Goal: Task Accomplishment & Management: Use online tool/utility

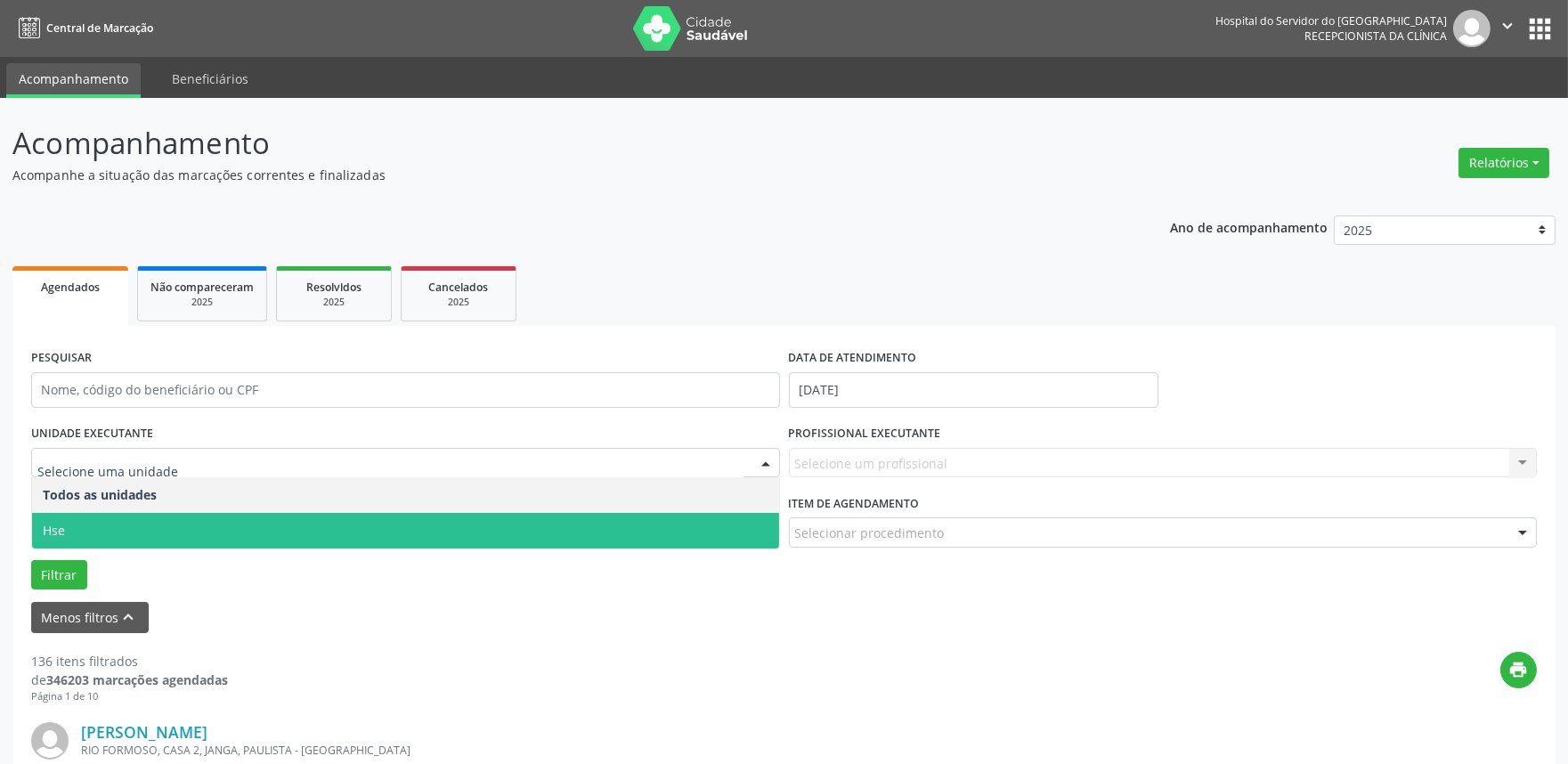
click at [89, 529] on span "Hse" at bounding box center [405, 531] width 747 height 35
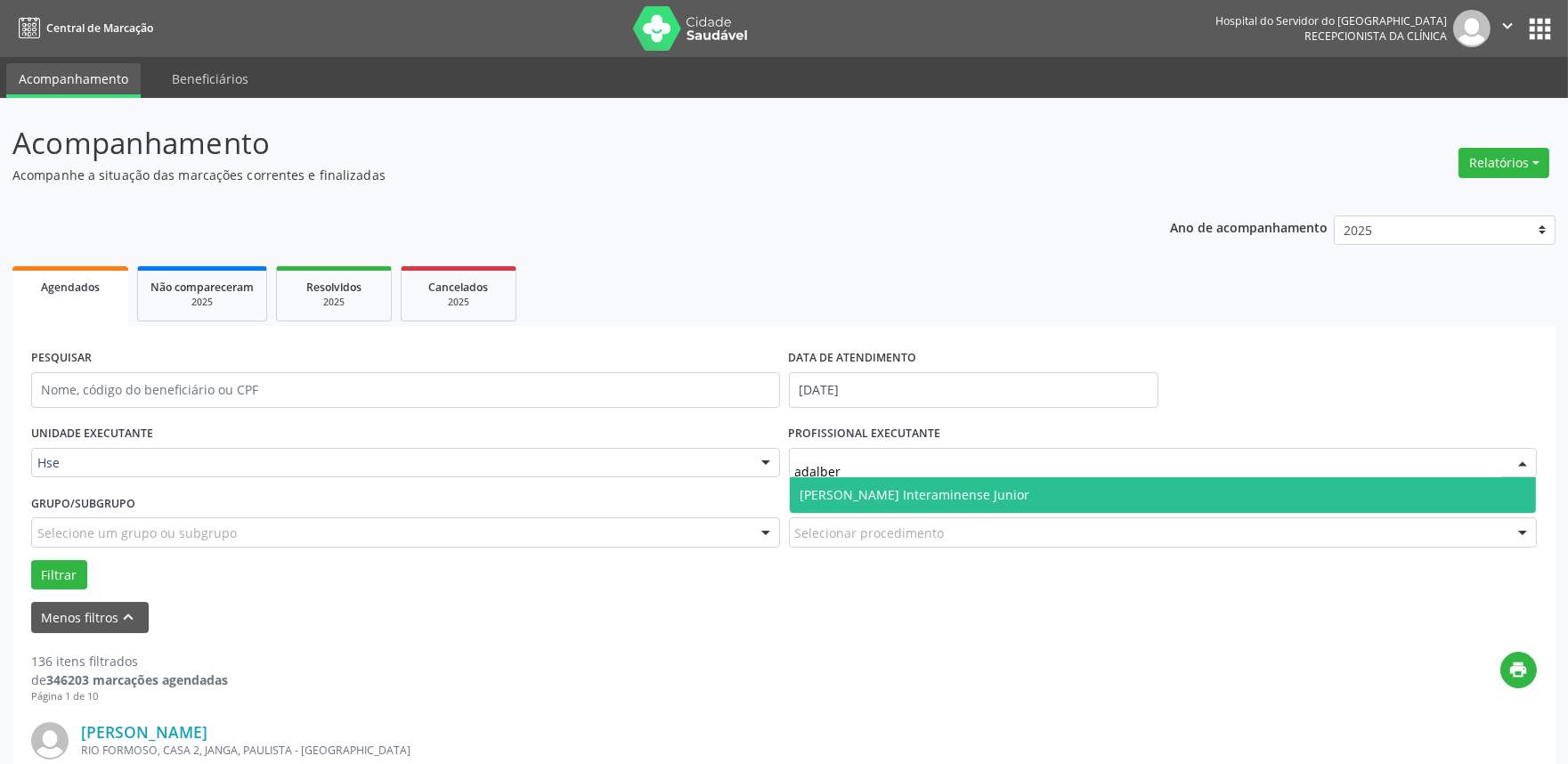
type input "[PERSON_NAME]"
click at [896, 493] on span "[PERSON_NAME] Interaminense Junior" at bounding box center [915, 495] width 230 height 17
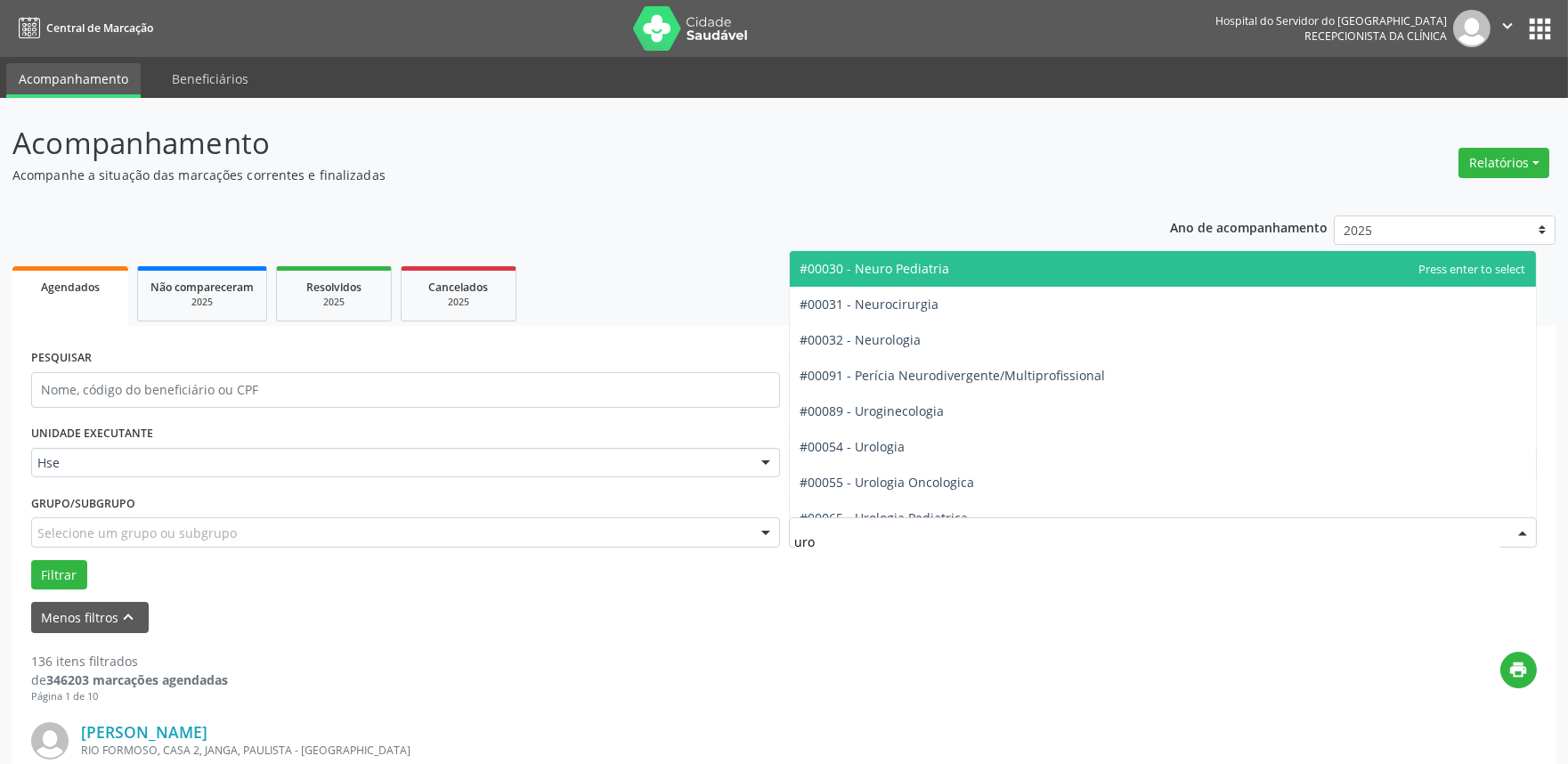
type input "urol"
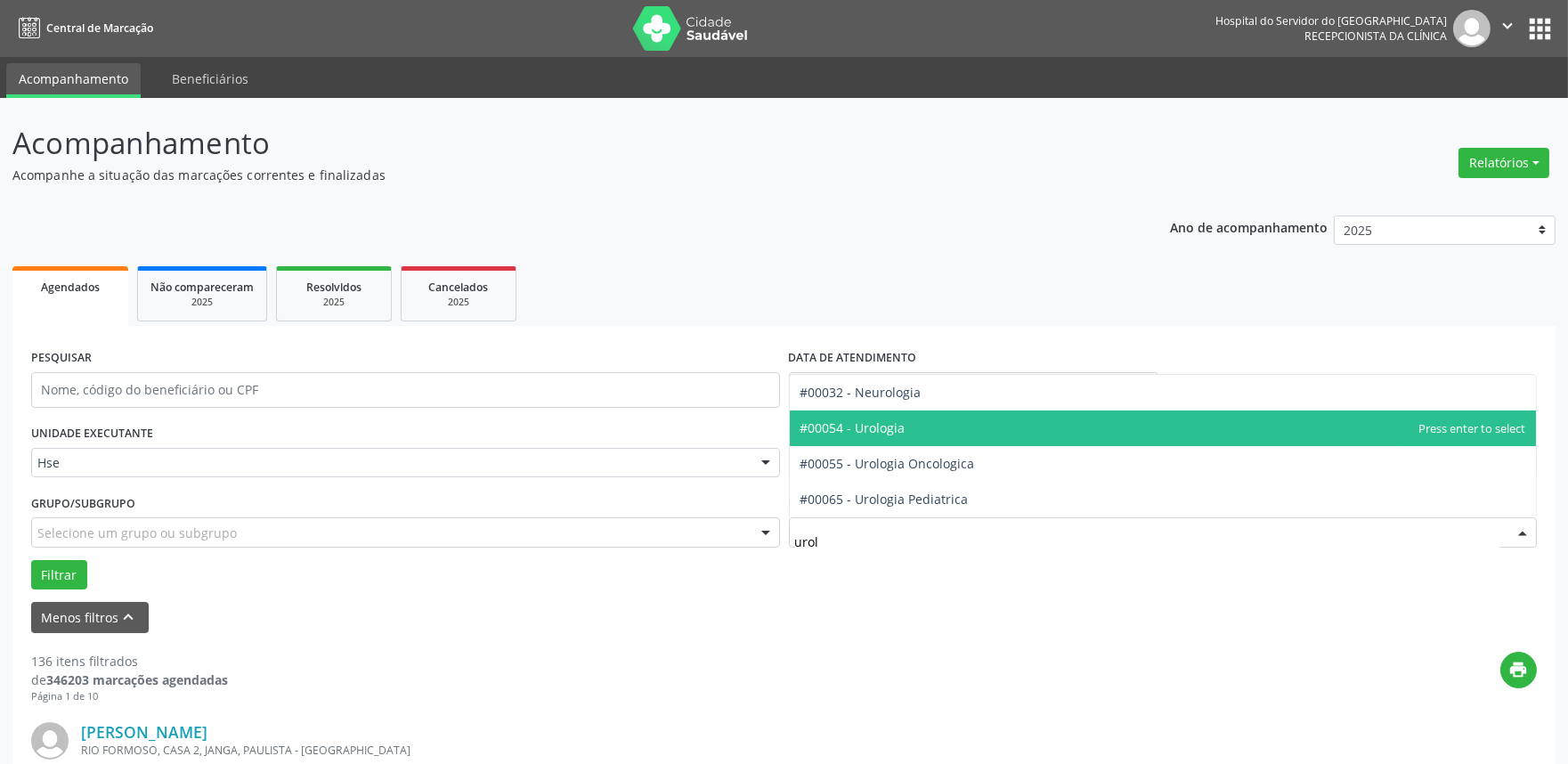
click at [884, 423] on span "#00054 - Urologia" at bounding box center [852, 428] width 105 height 17
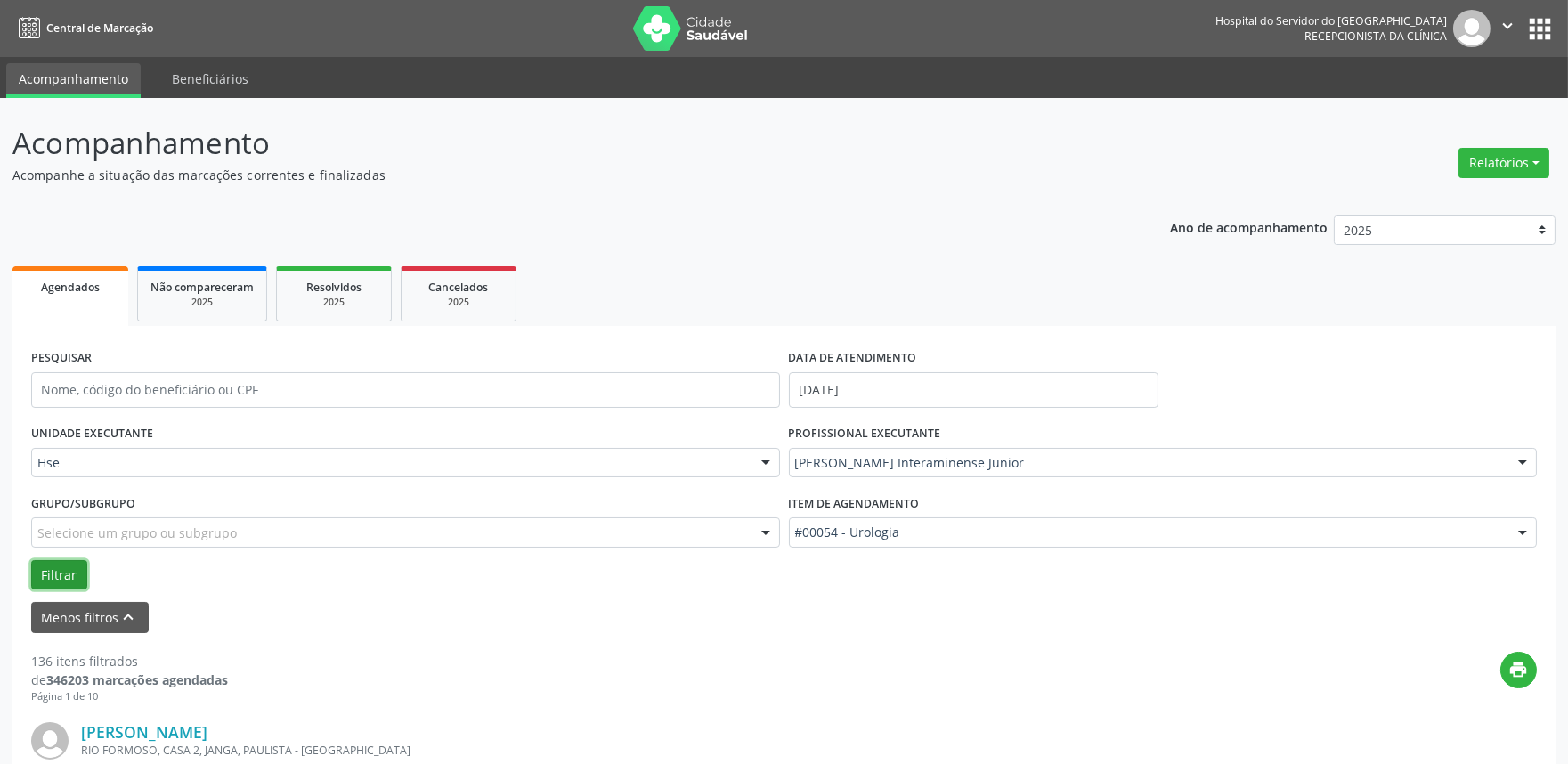
click at [41, 563] on button "Filtrar" at bounding box center [59, 575] width 56 height 31
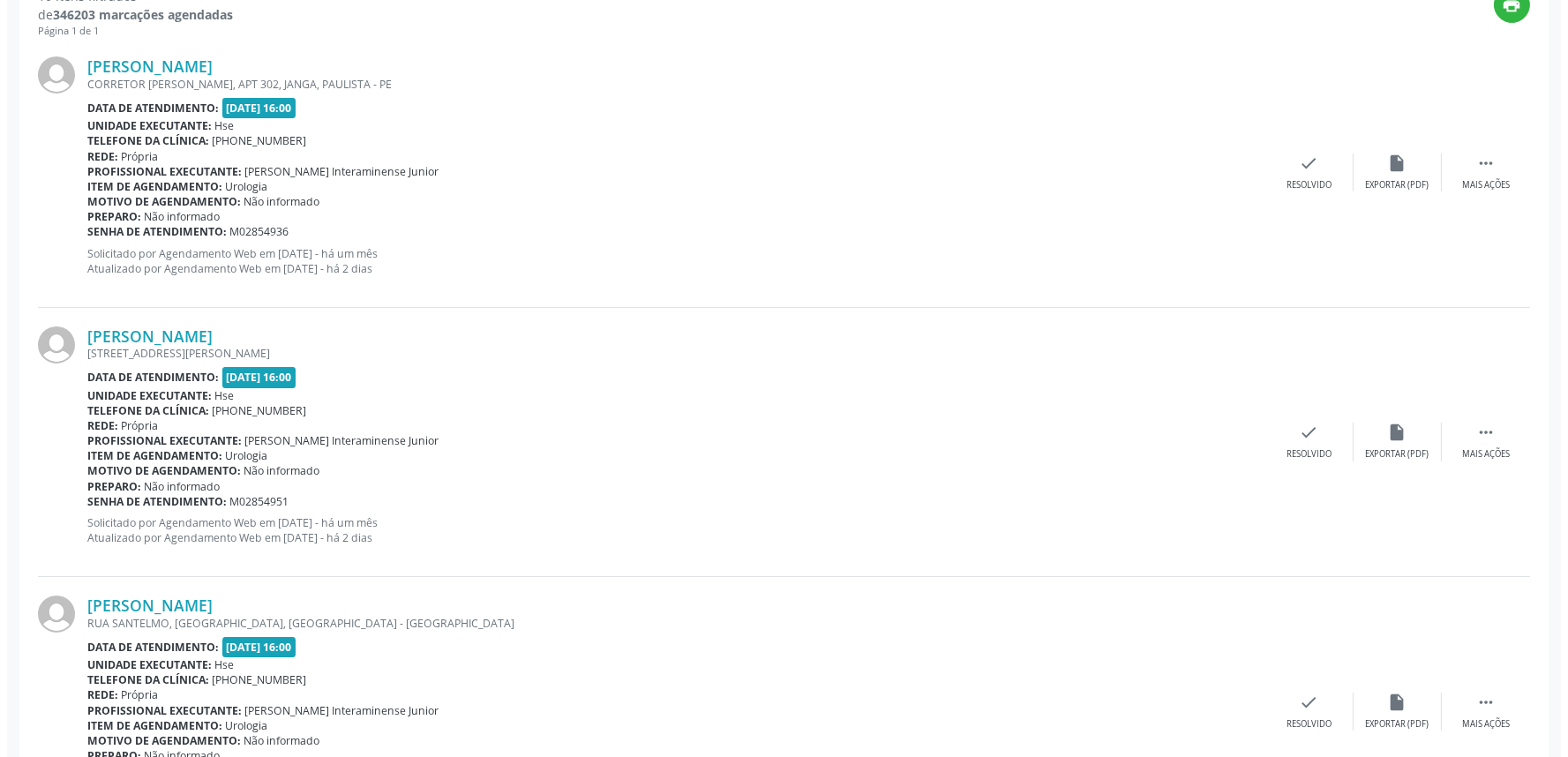
scroll to position [685, 0]
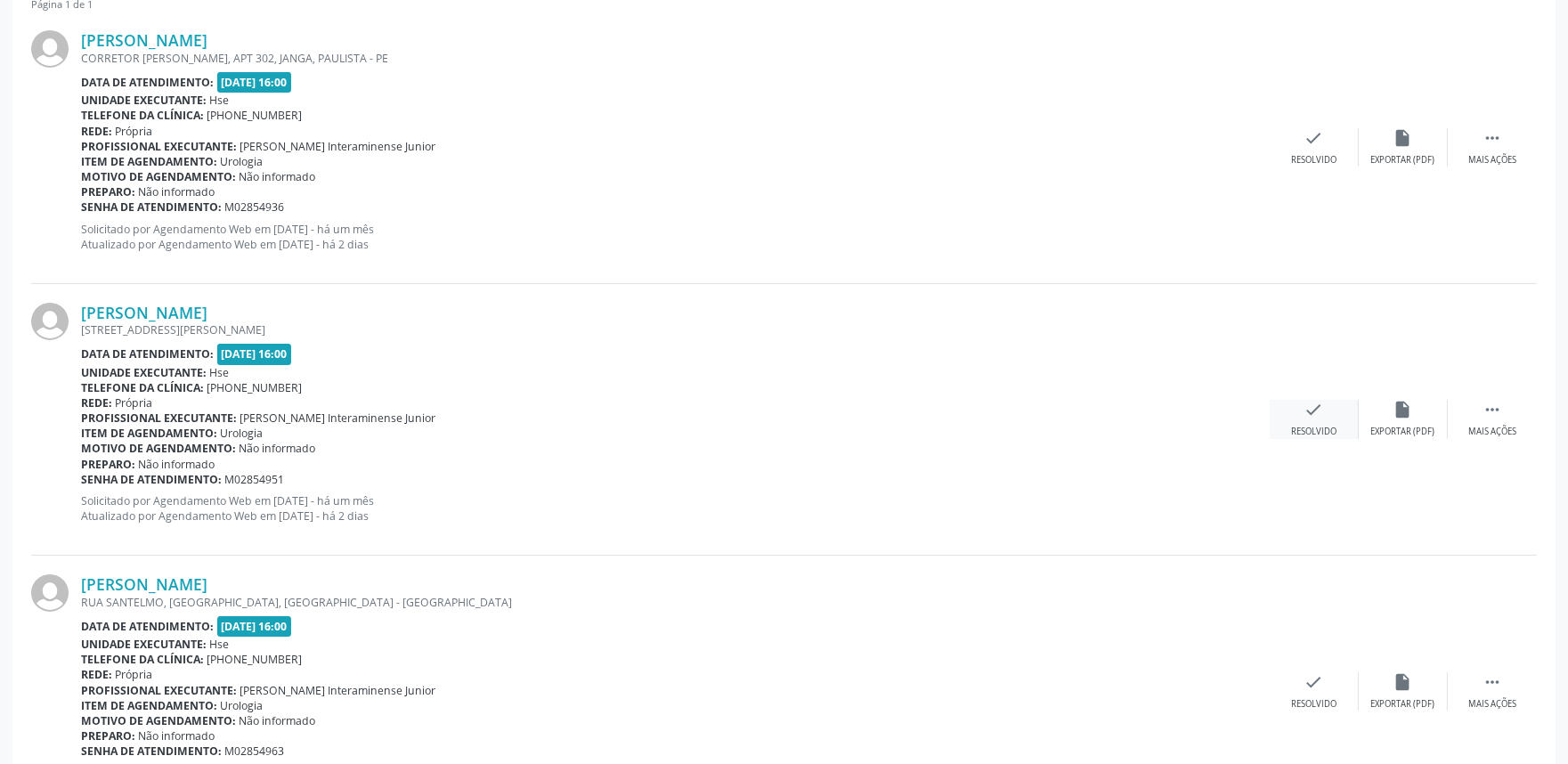
click at [1311, 410] on icon "check" at bounding box center [1313, 409] width 19 height 19
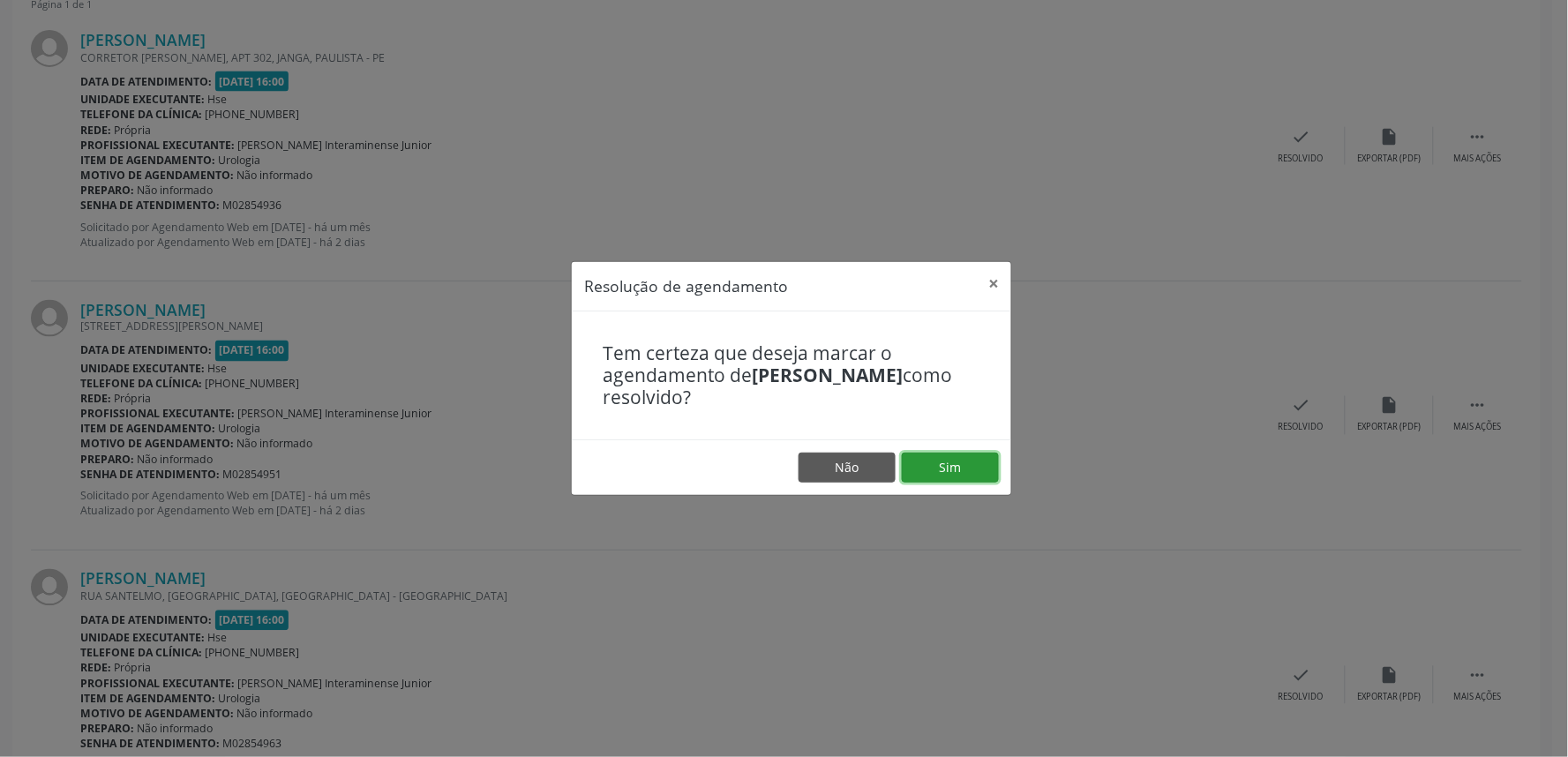
click at [978, 460] on button "Sim" at bounding box center [951, 467] width 97 height 30
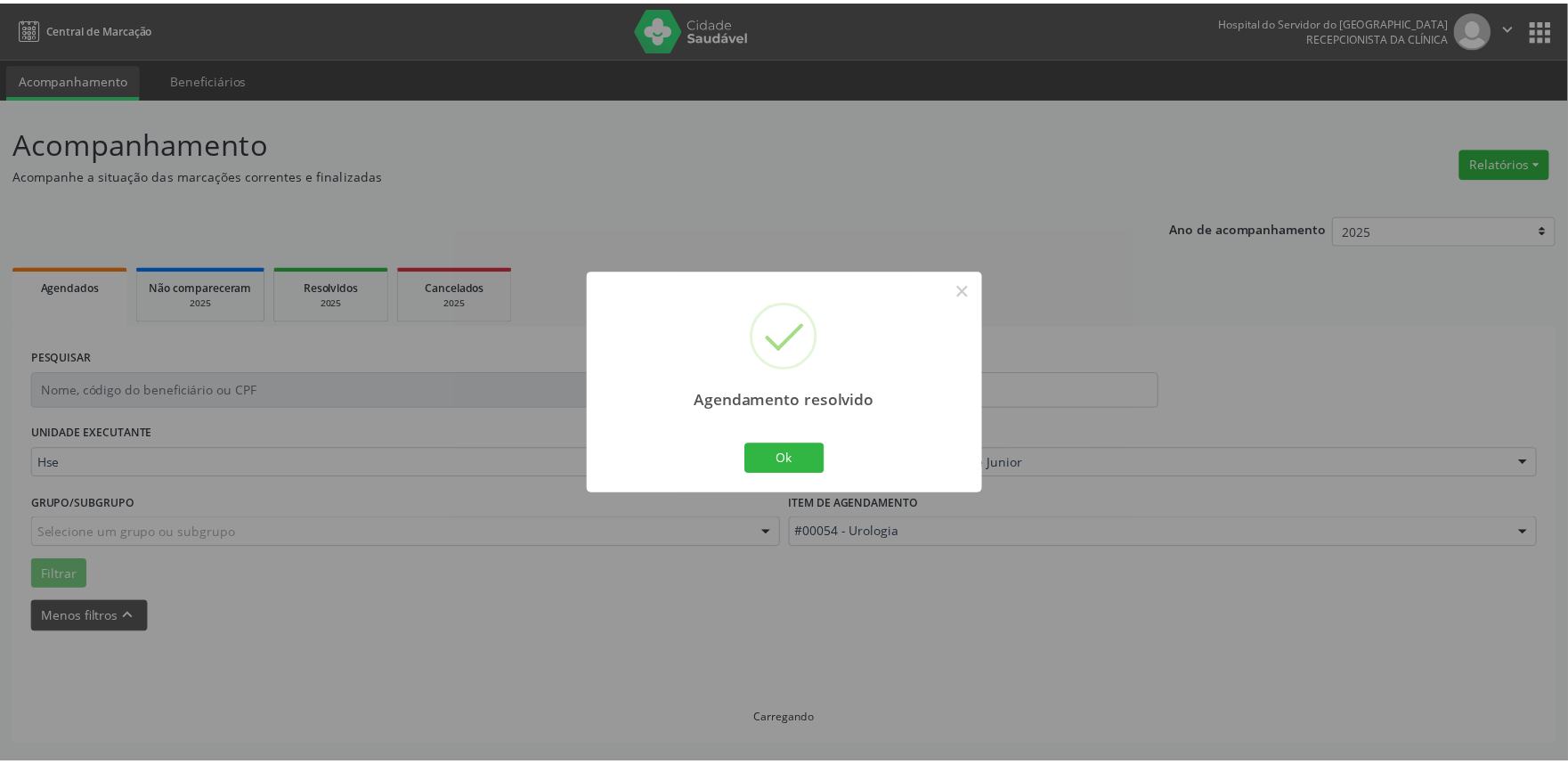
scroll to position [0, 0]
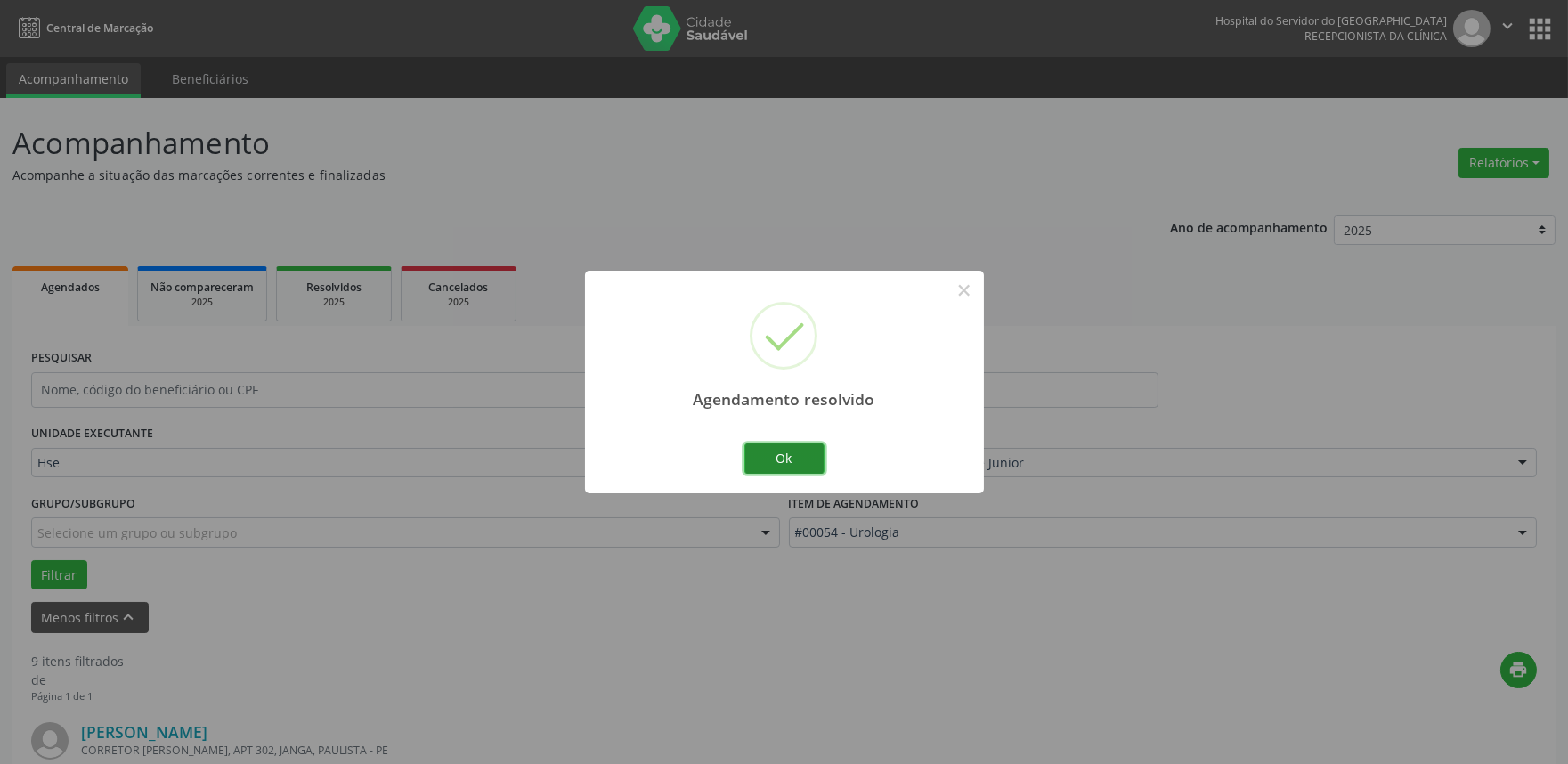
click at [804, 453] on button "Ok" at bounding box center [784, 458] width 81 height 31
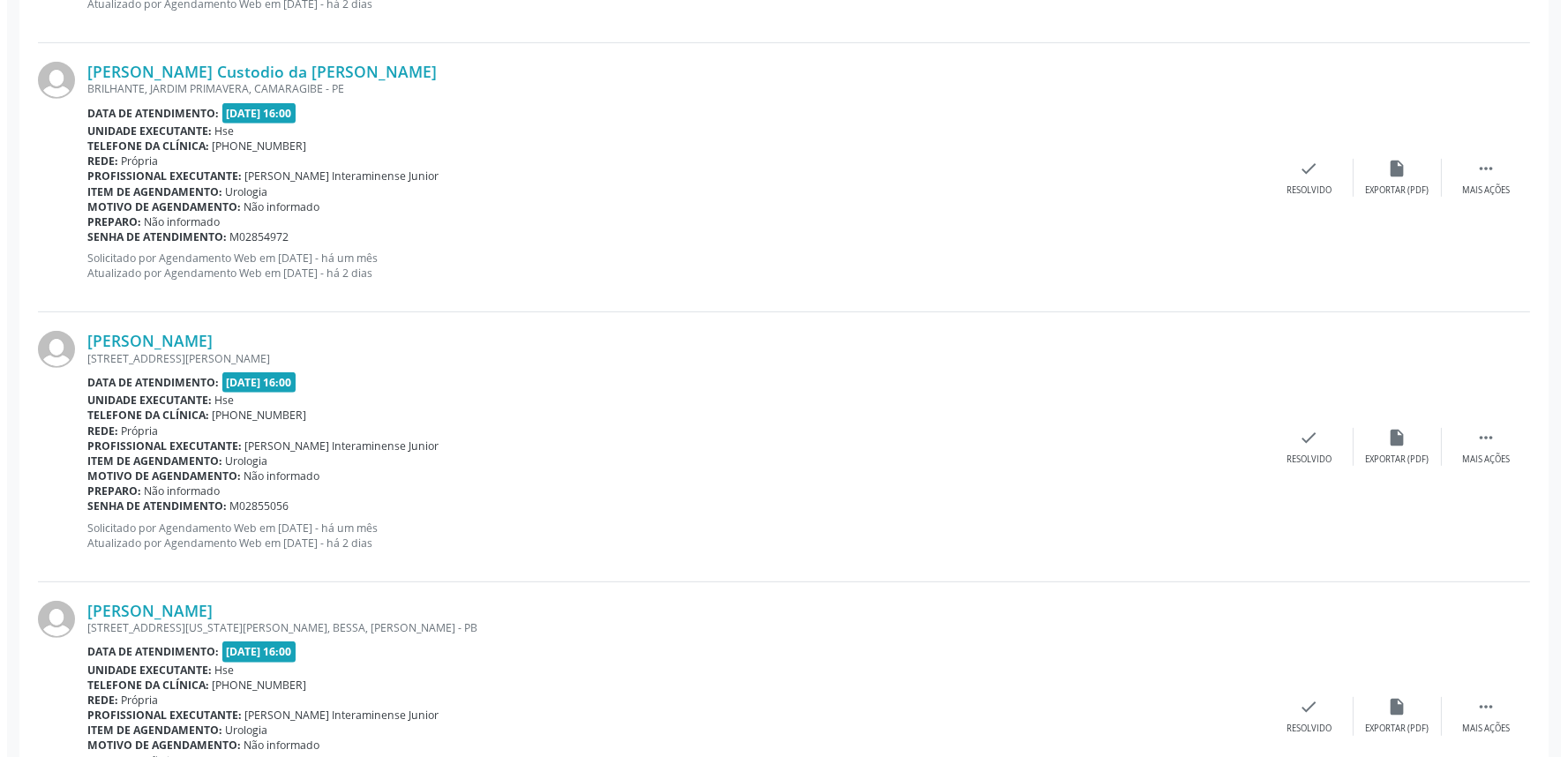
scroll to position [1764, 0]
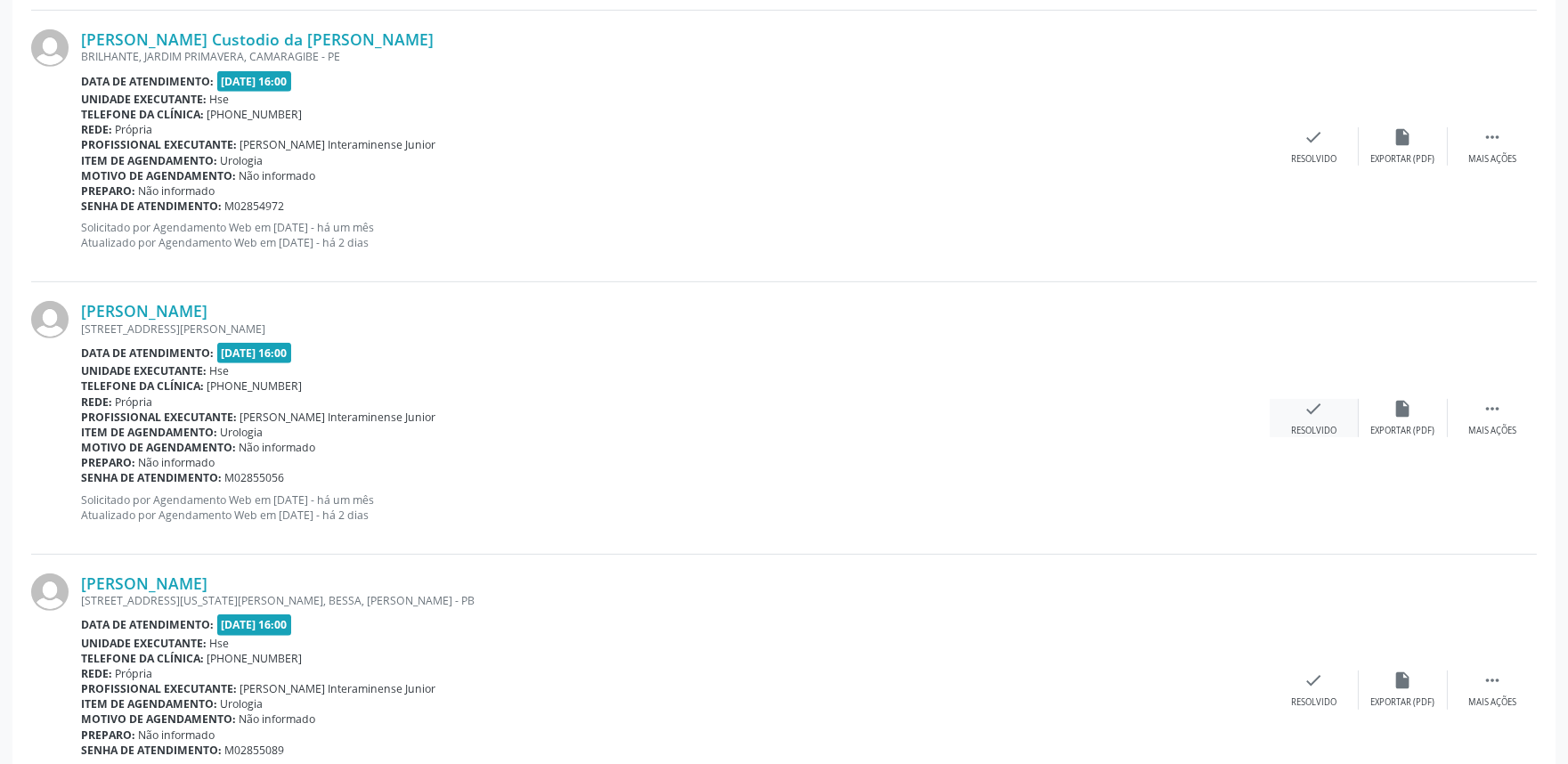
click at [1324, 415] on div "check Resolvido" at bounding box center [1313, 418] width 89 height 38
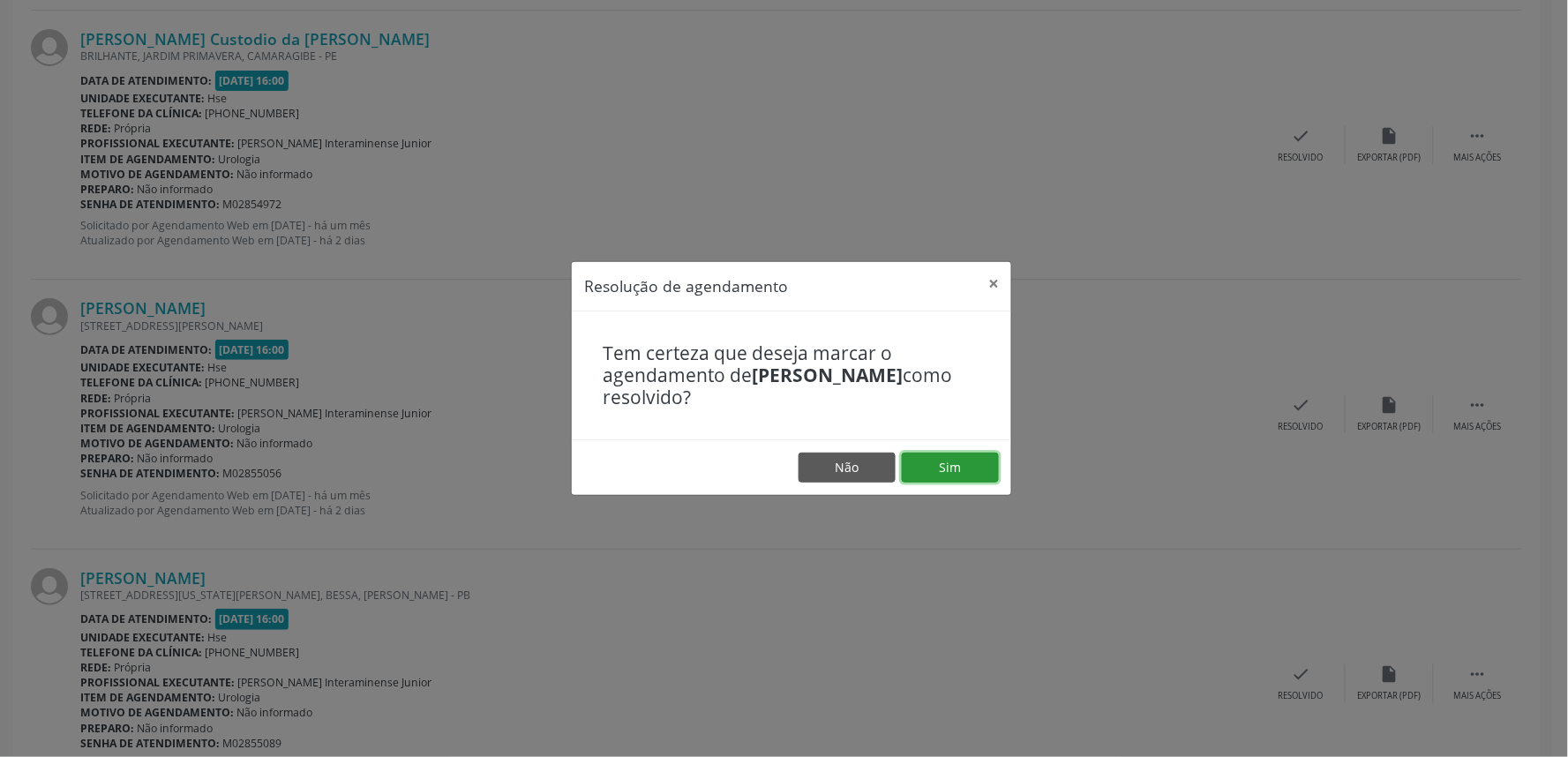
click at [974, 460] on button "Sim" at bounding box center [951, 467] width 97 height 30
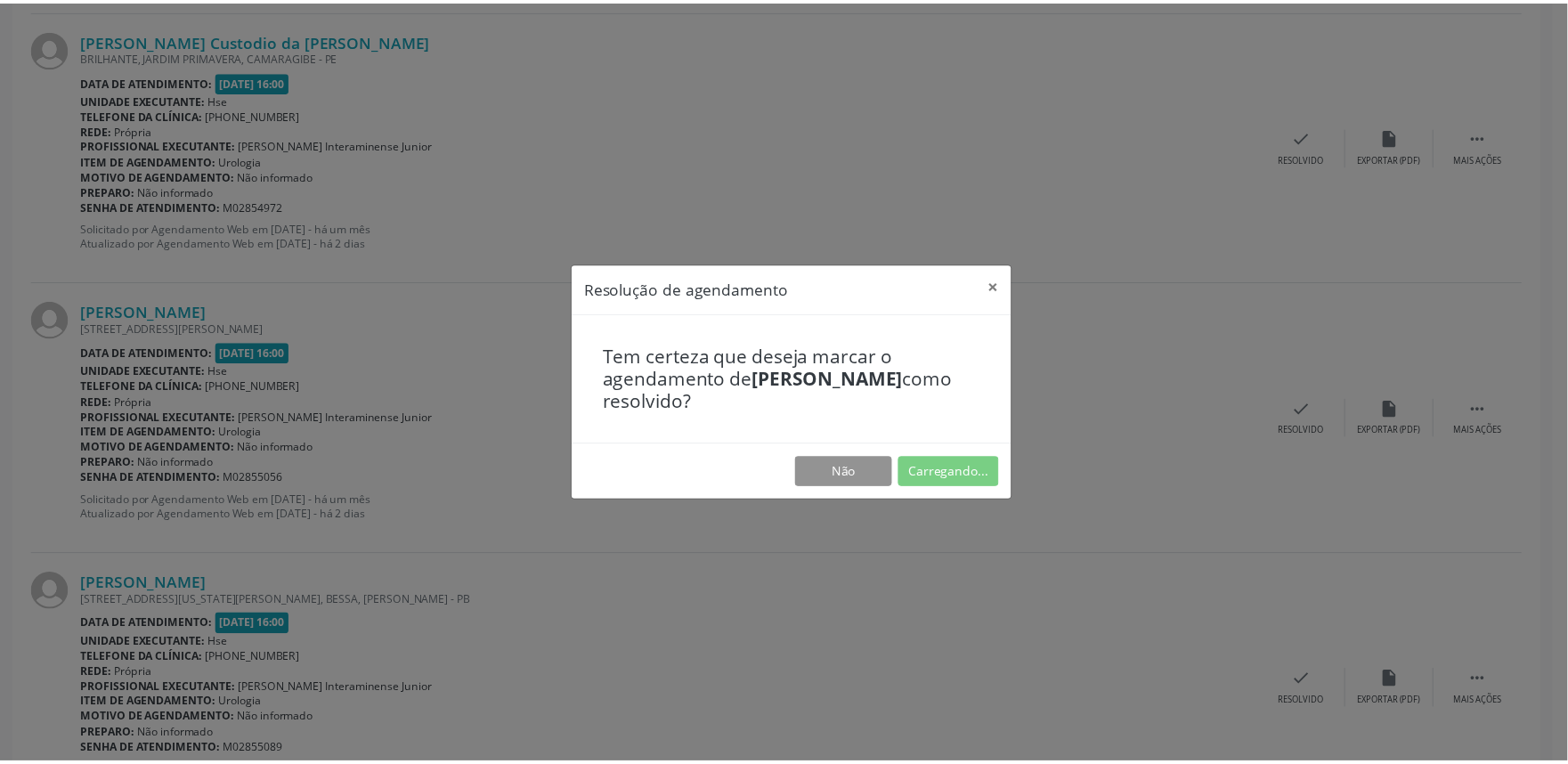
scroll to position [0, 0]
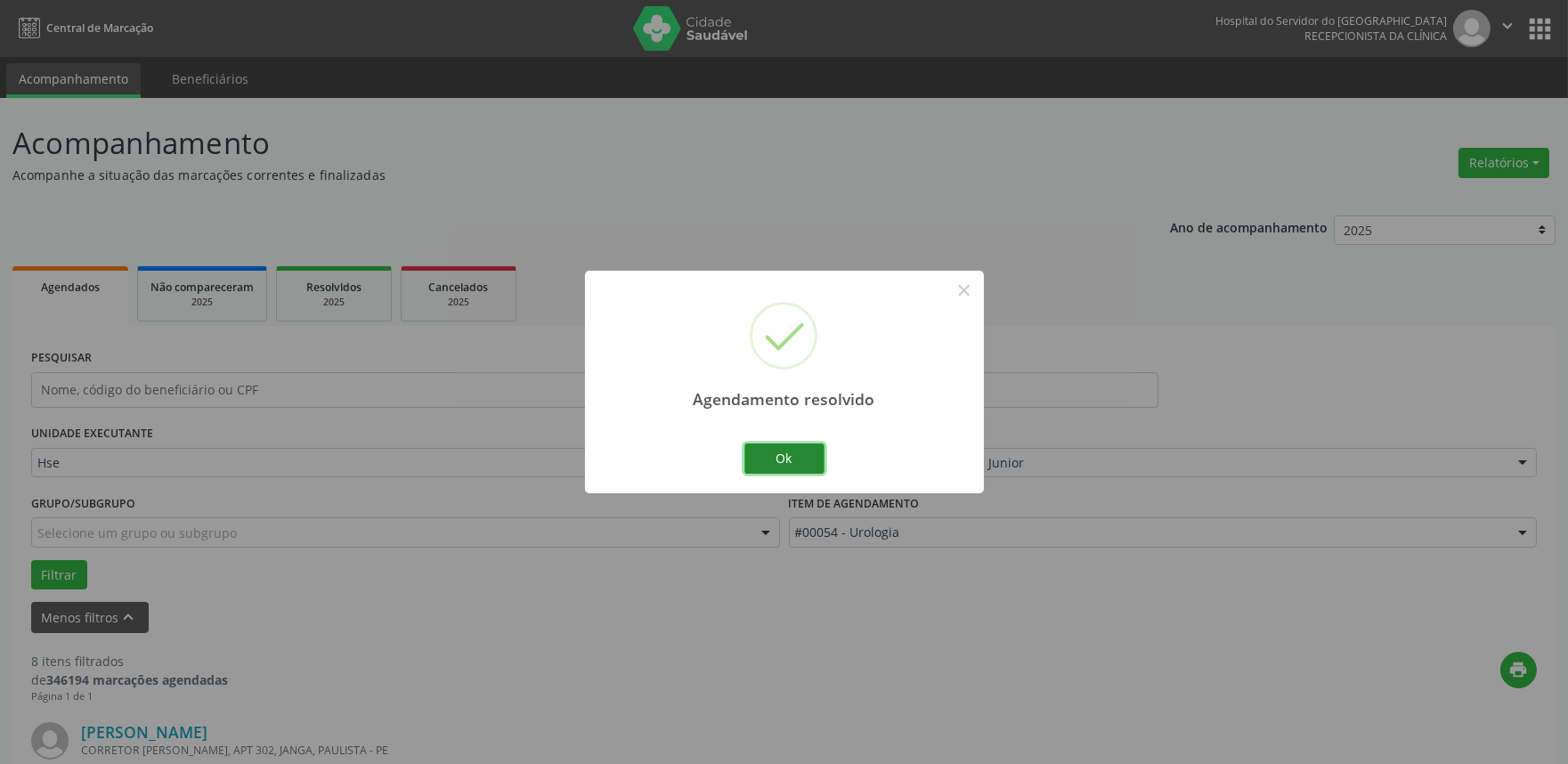
click at [775, 459] on button "Ok" at bounding box center [784, 458] width 81 height 31
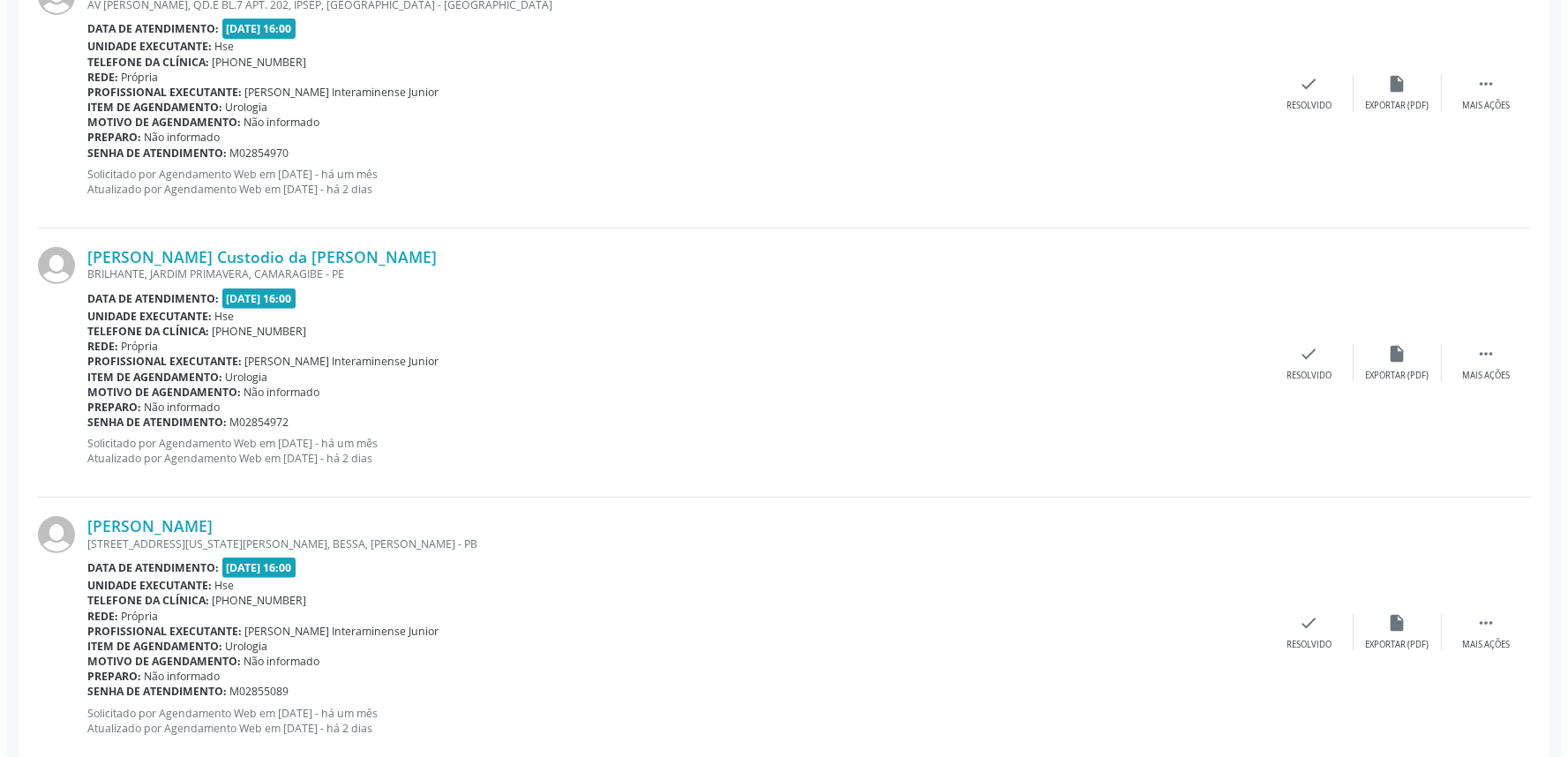
scroll to position [1568, 0]
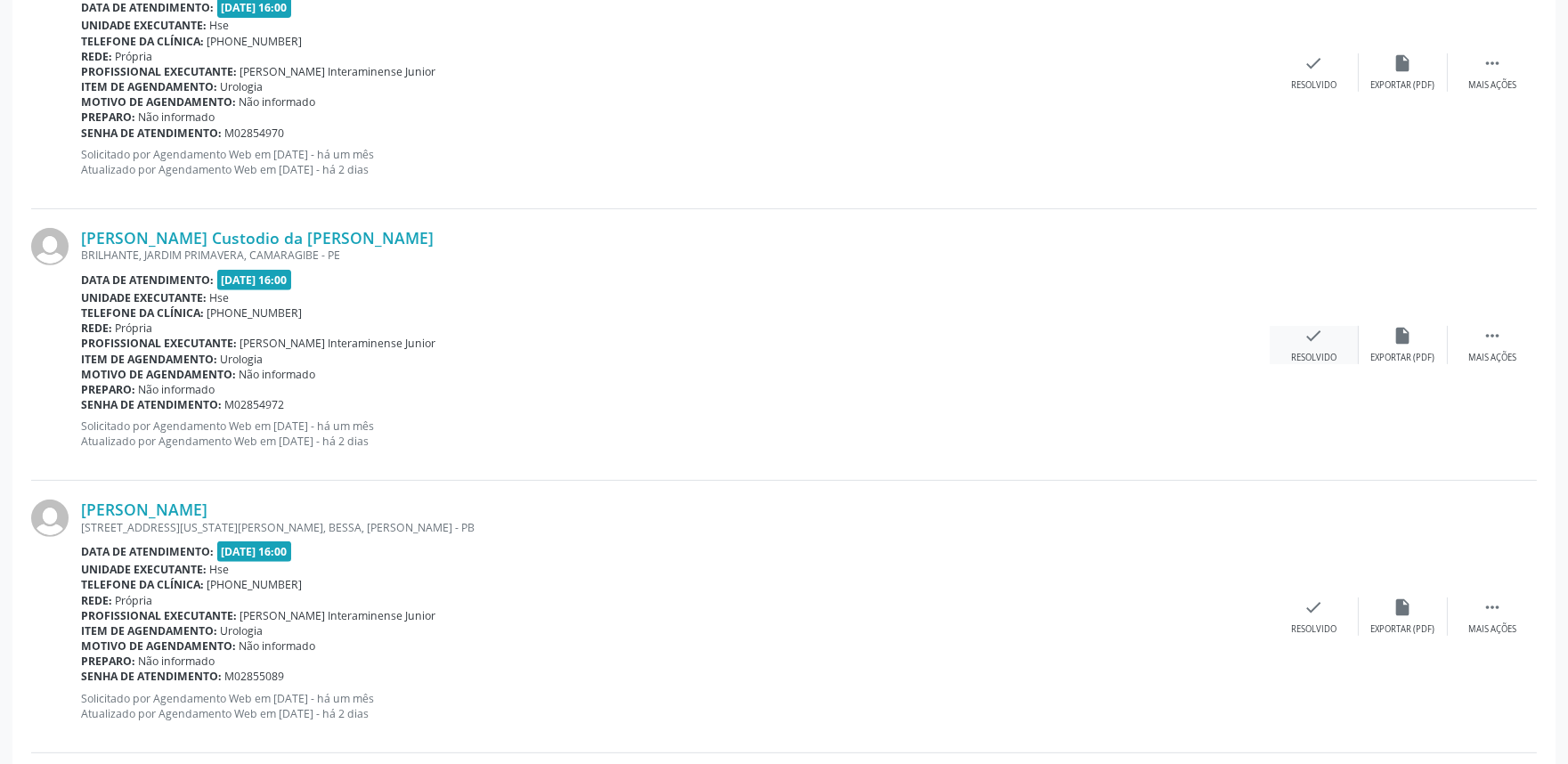
click at [1305, 335] on icon "check" at bounding box center [1313, 335] width 19 height 19
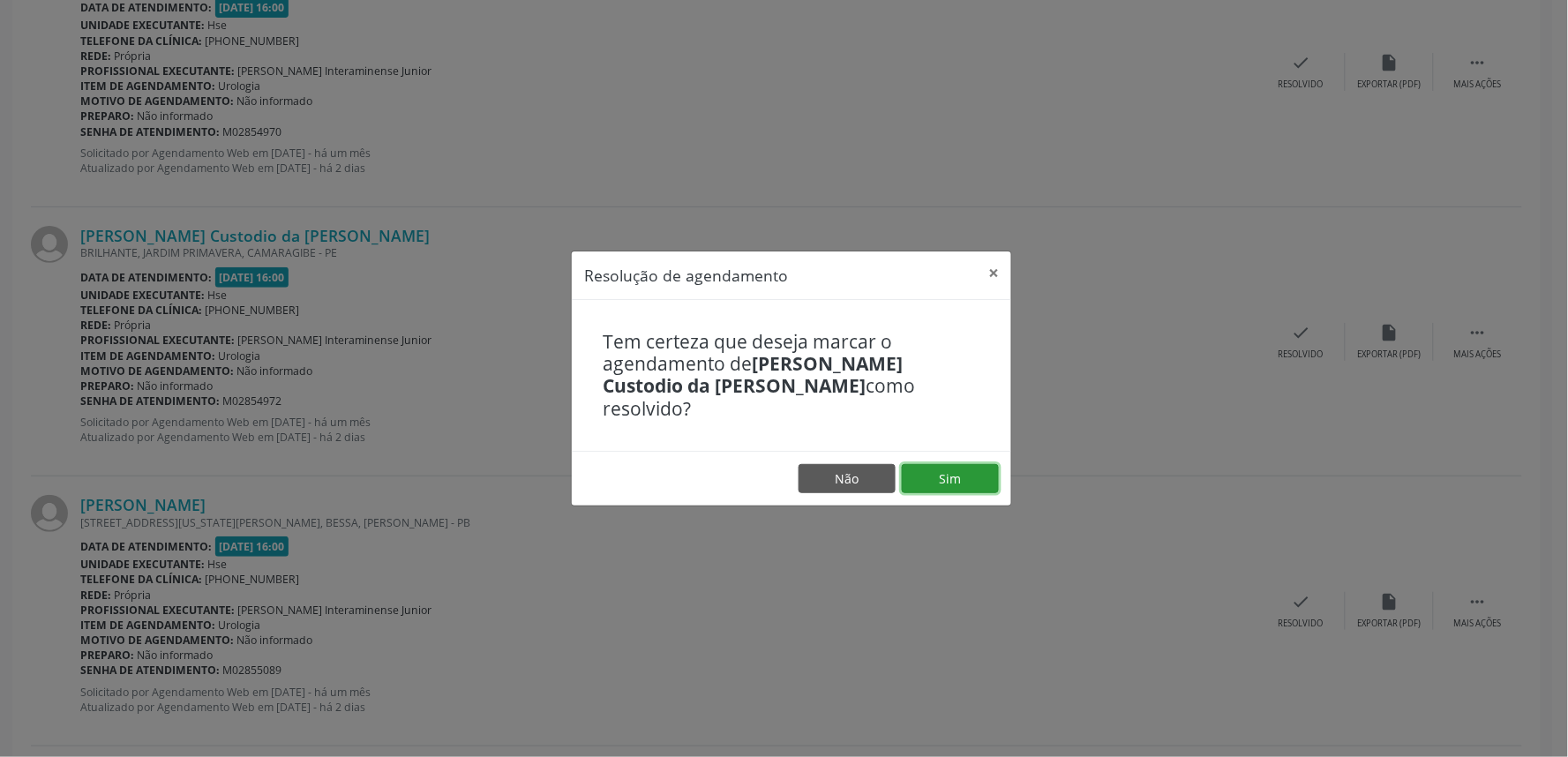
click at [949, 464] on button "Sim" at bounding box center [951, 479] width 97 height 30
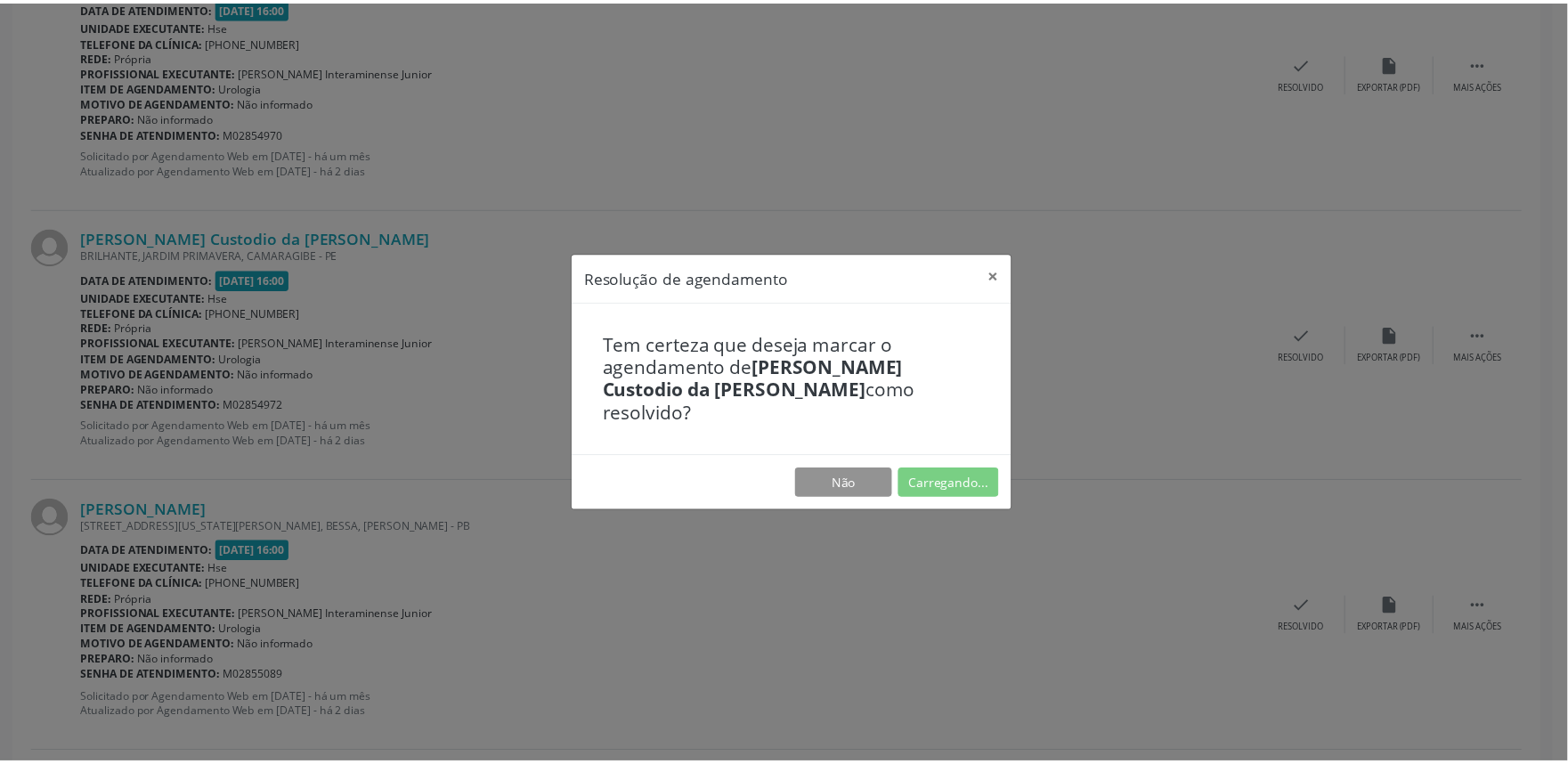
scroll to position [0, 0]
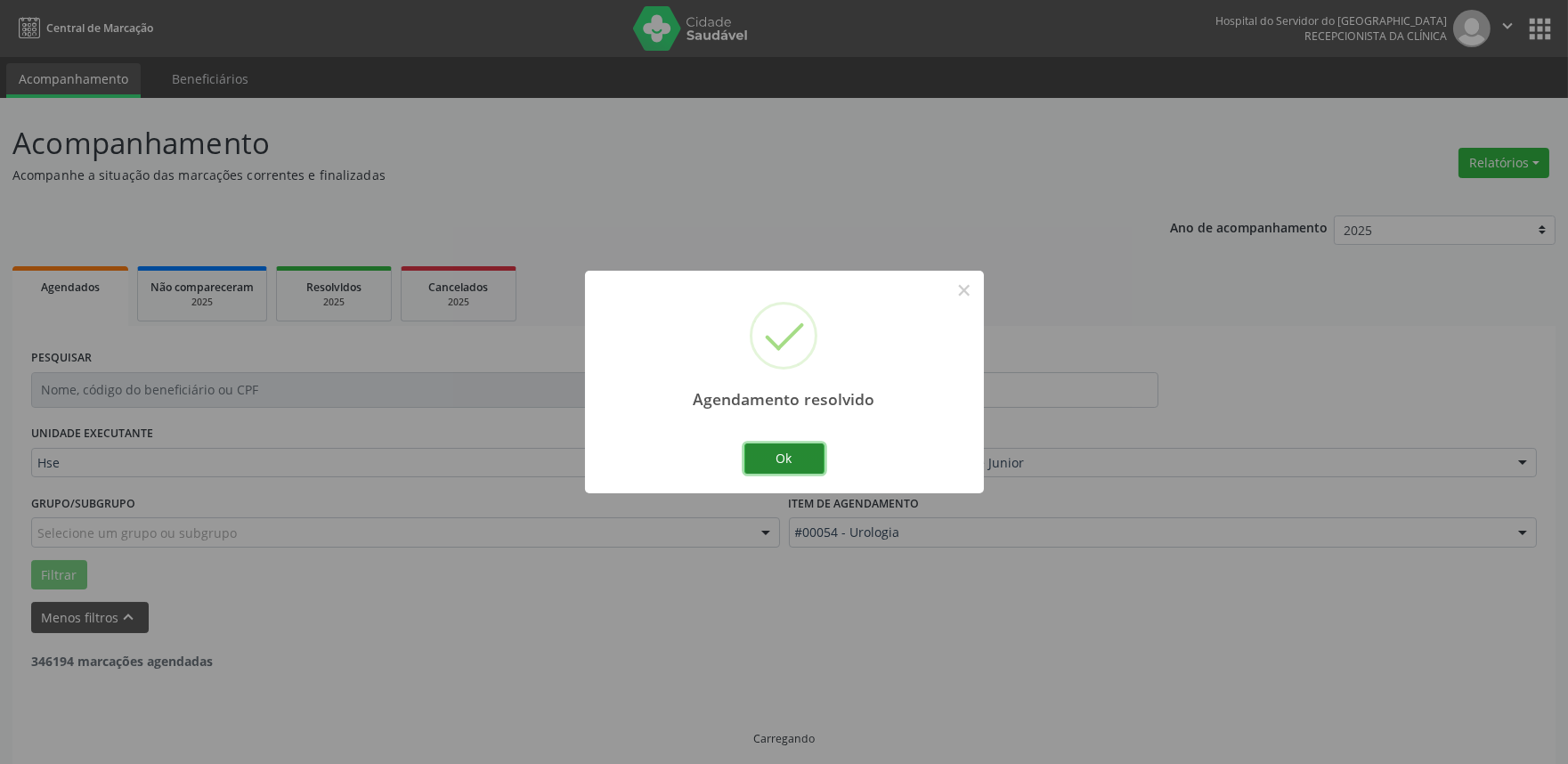
click at [746, 449] on button "Ok" at bounding box center [784, 458] width 81 height 31
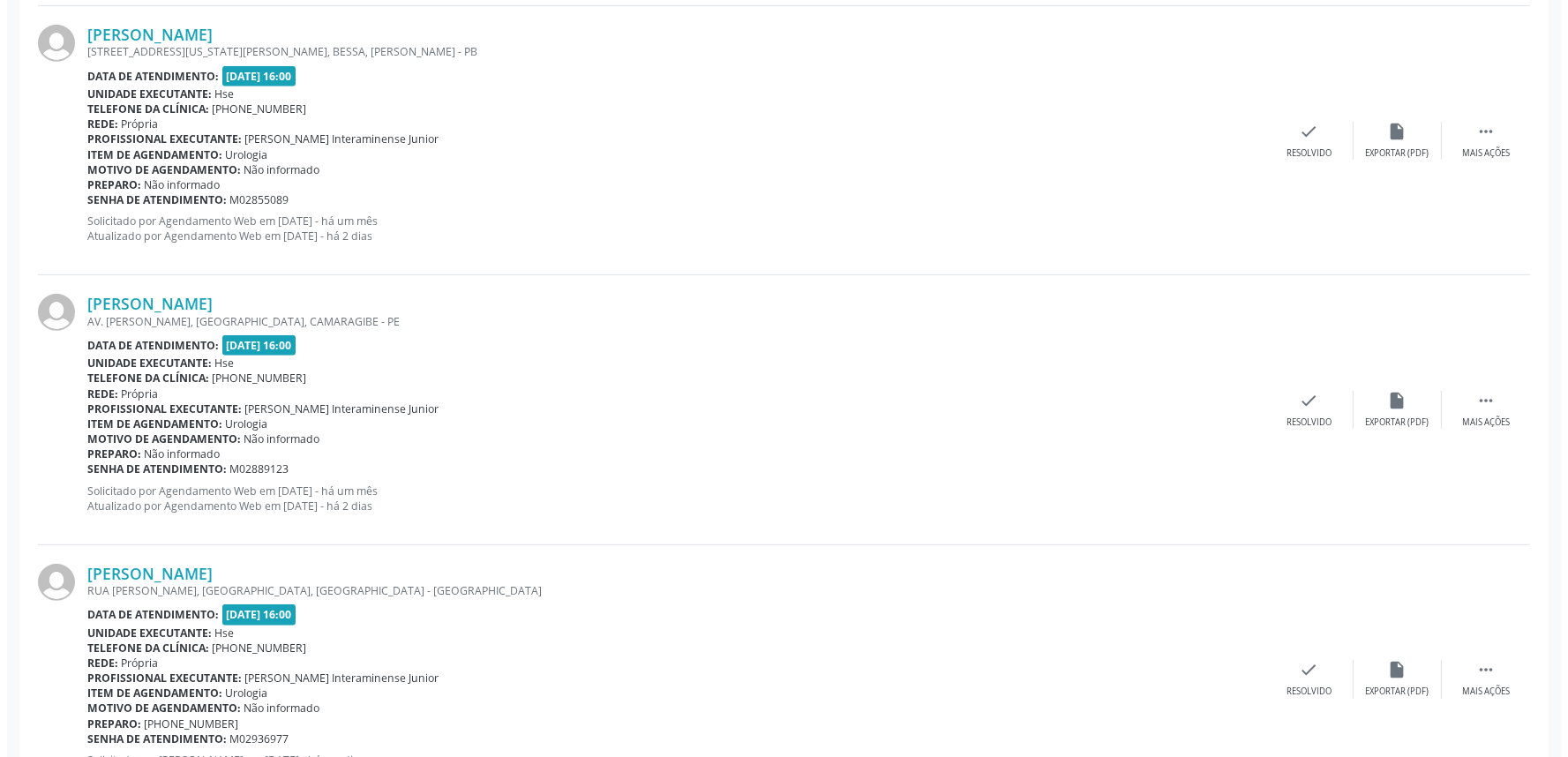
scroll to position [1856, 0]
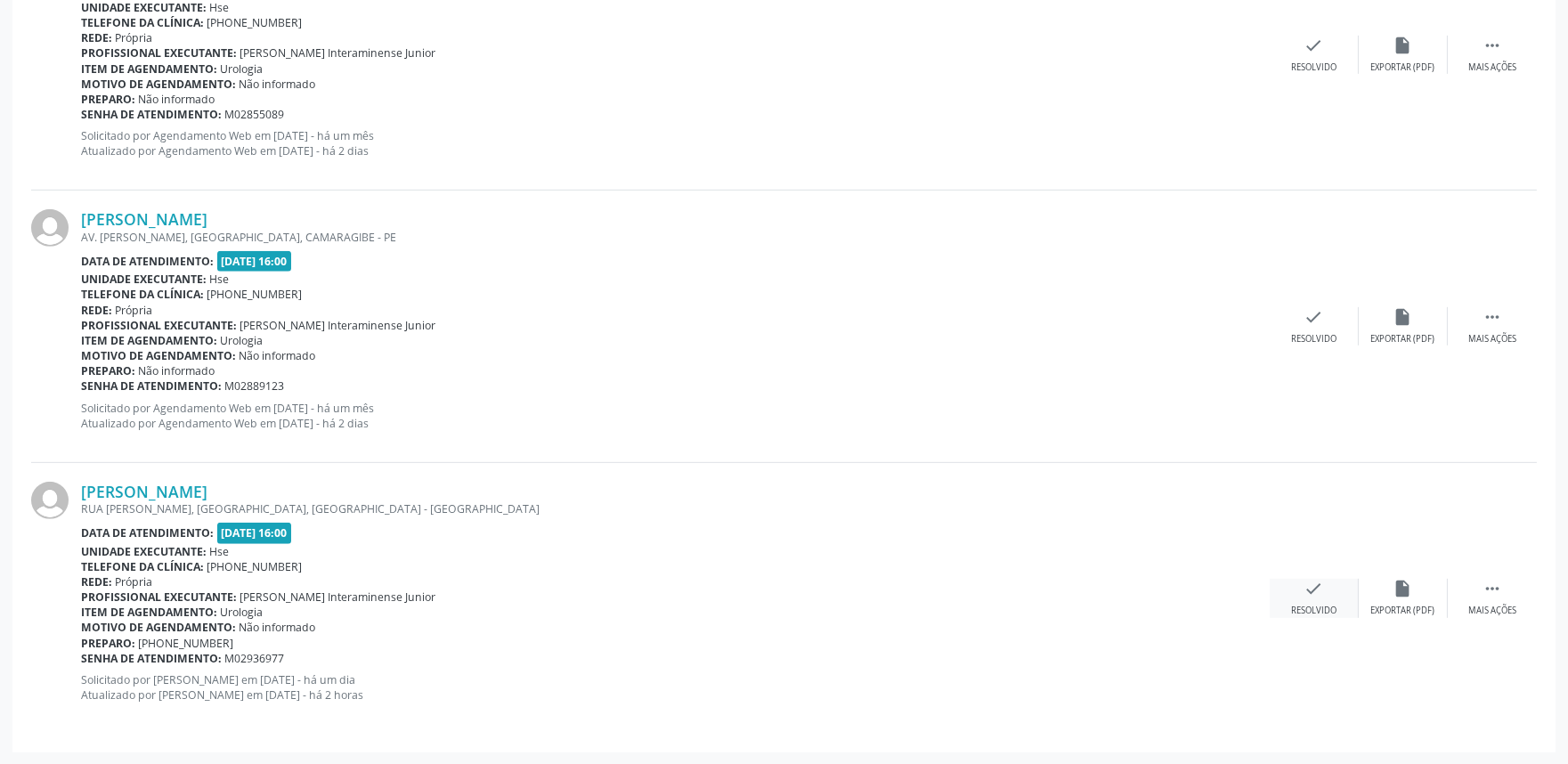
click at [1312, 586] on icon "check" at bounding box center [1313, 588] width 19 height 19
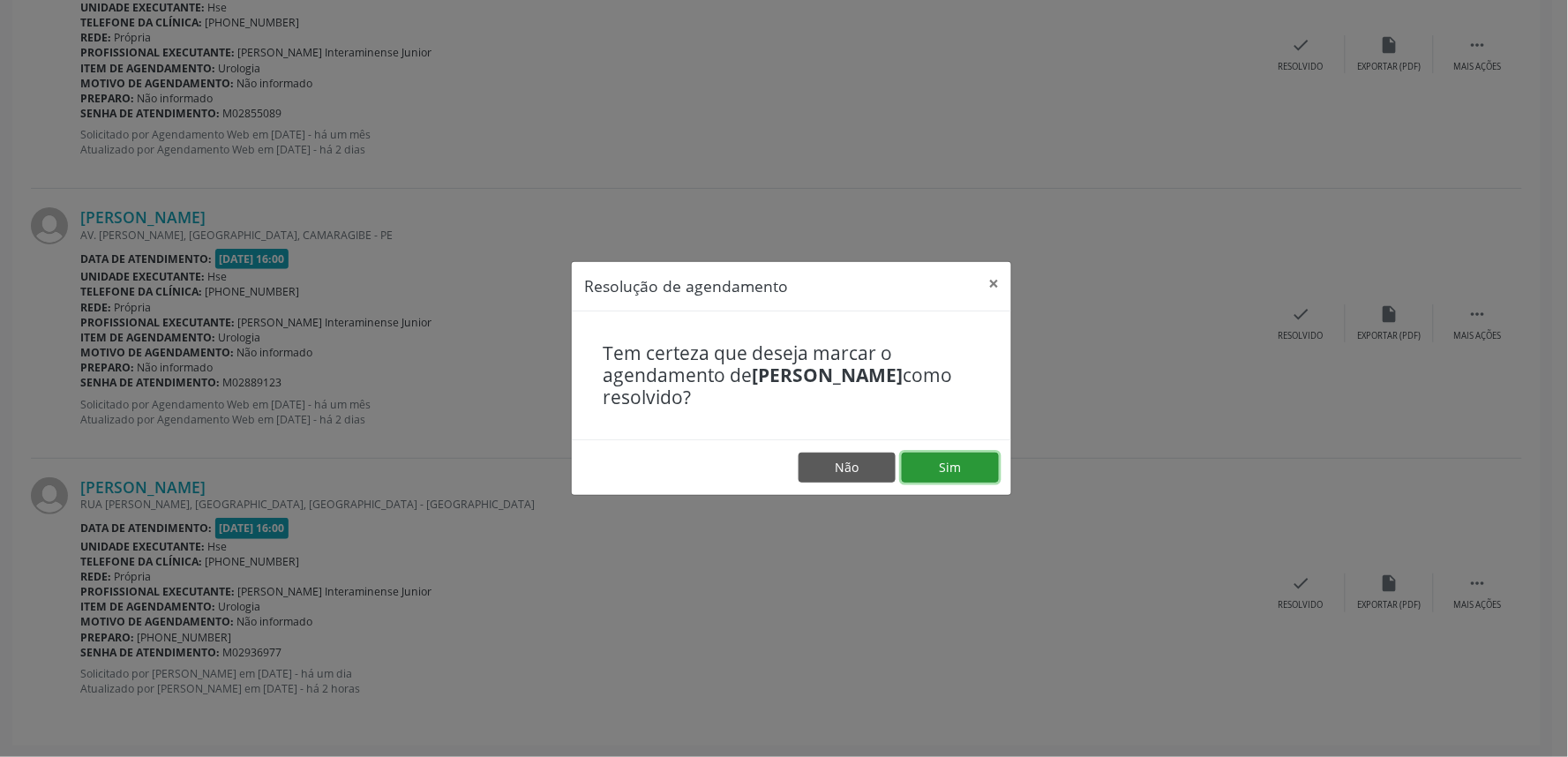
click at [960, 468] on button "Sim" at bounding box center [951, 467] width 97 height 30
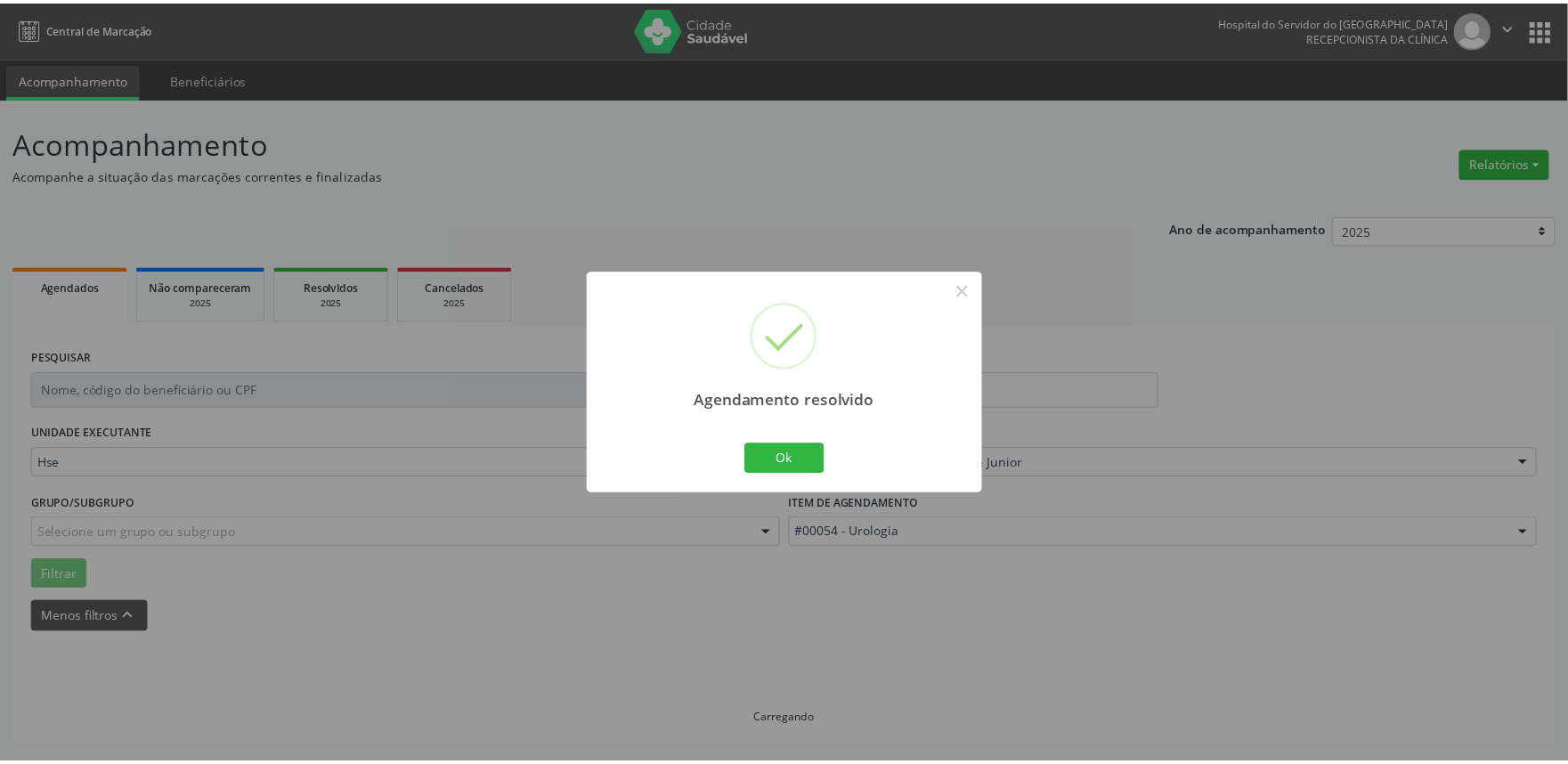
scroll to position [0, 0]
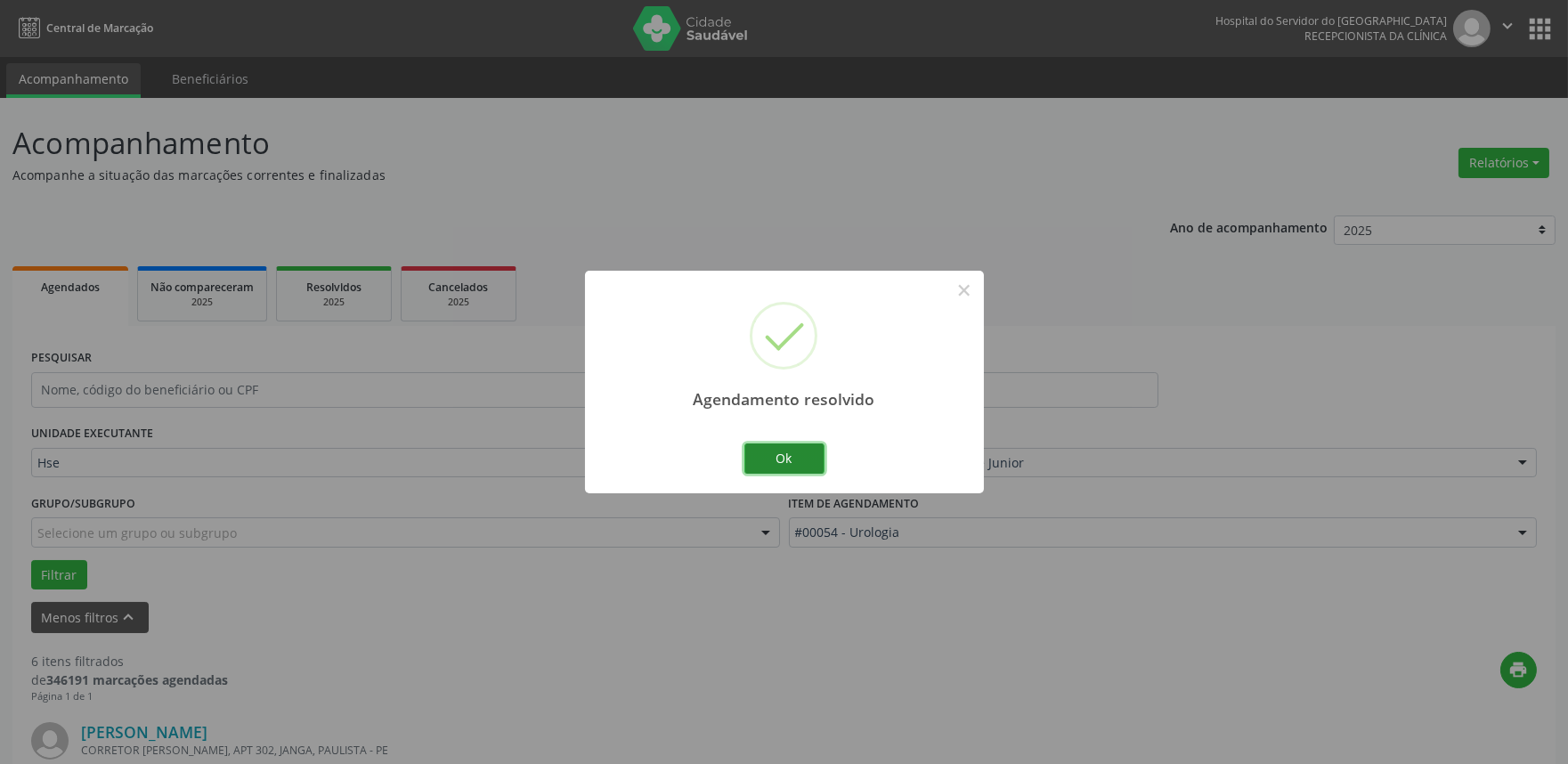
click at [769, 461] on button "Ok" at bounding box center [784, 458] width 81 height 31
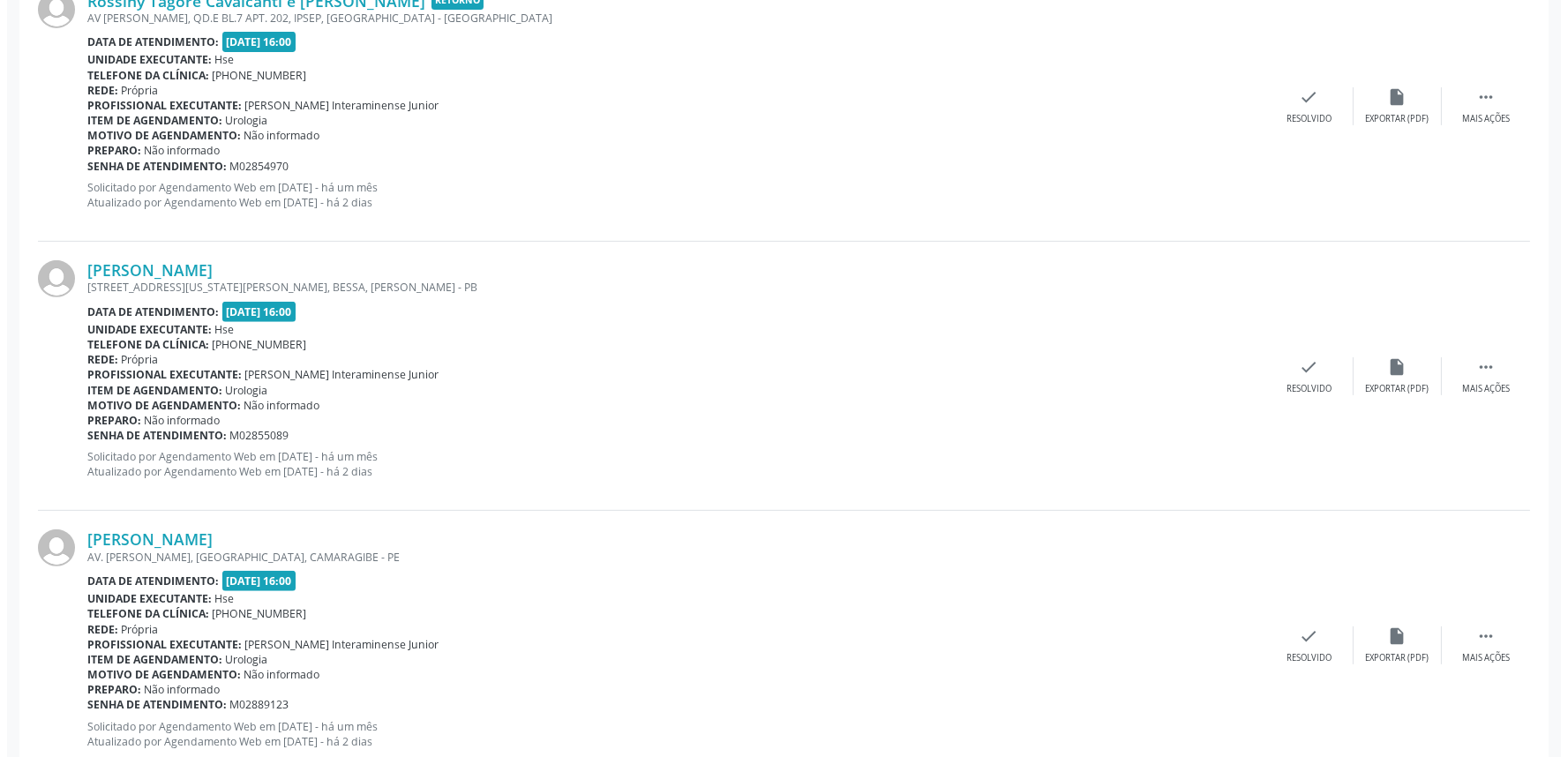
scroll to position [1568, 0]
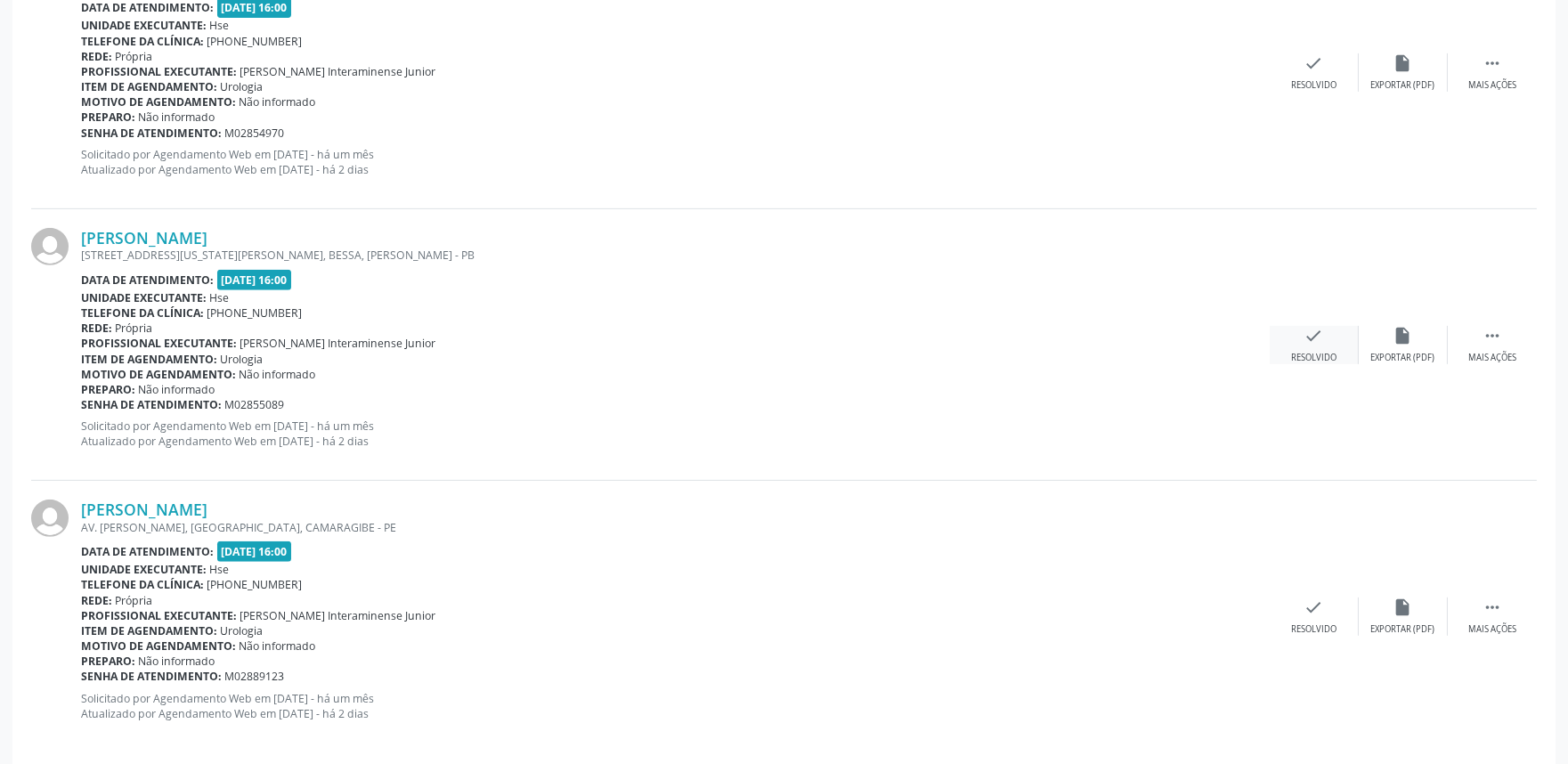
click at [1313, 331] on icon "check" at bounding box center [1313, 335] width 19 height 19
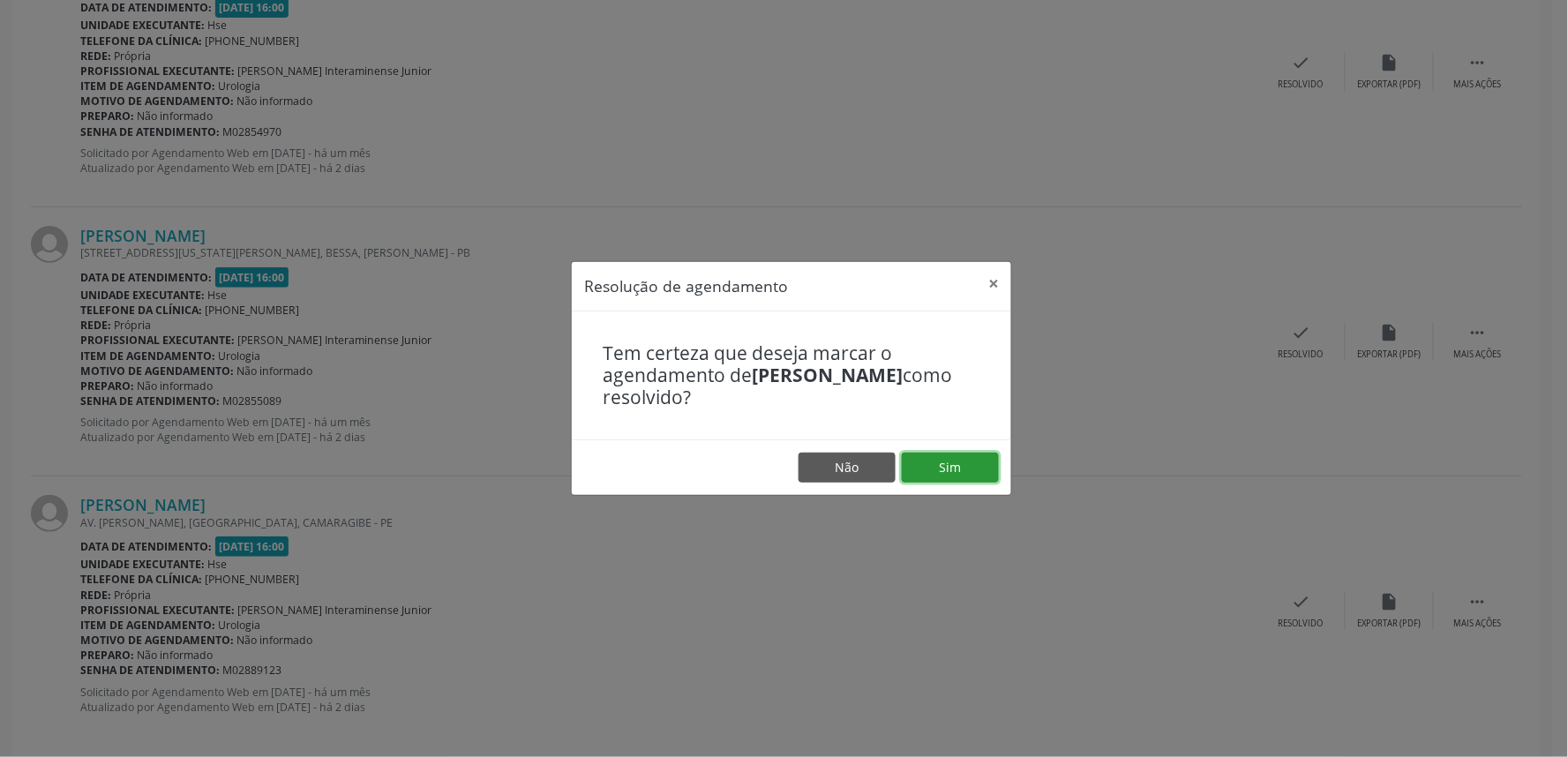
click at [942, 468] on button "Sim" at bounding box center [951, 467] width 97 height 30
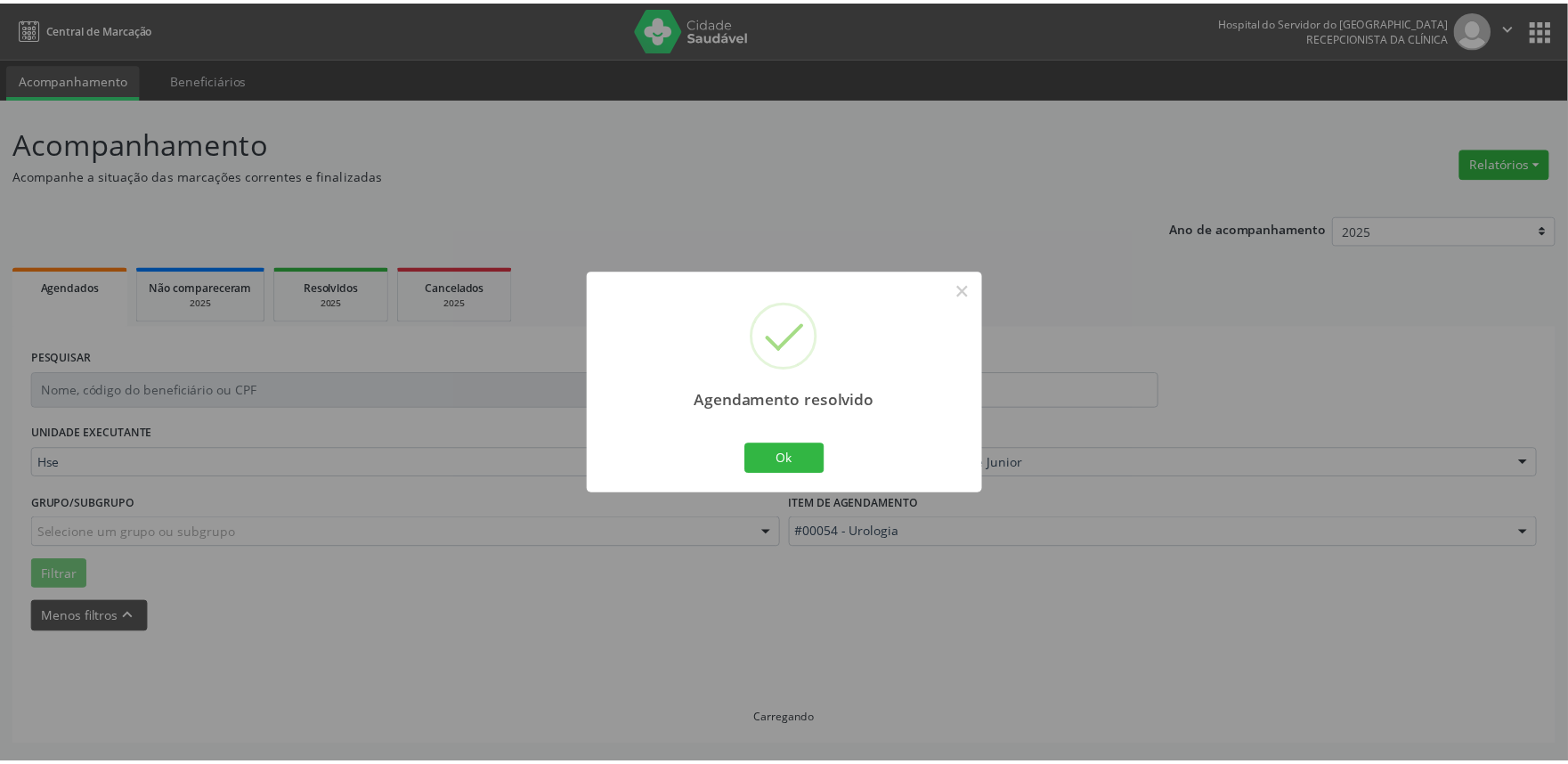
scroll to position [0, 0]
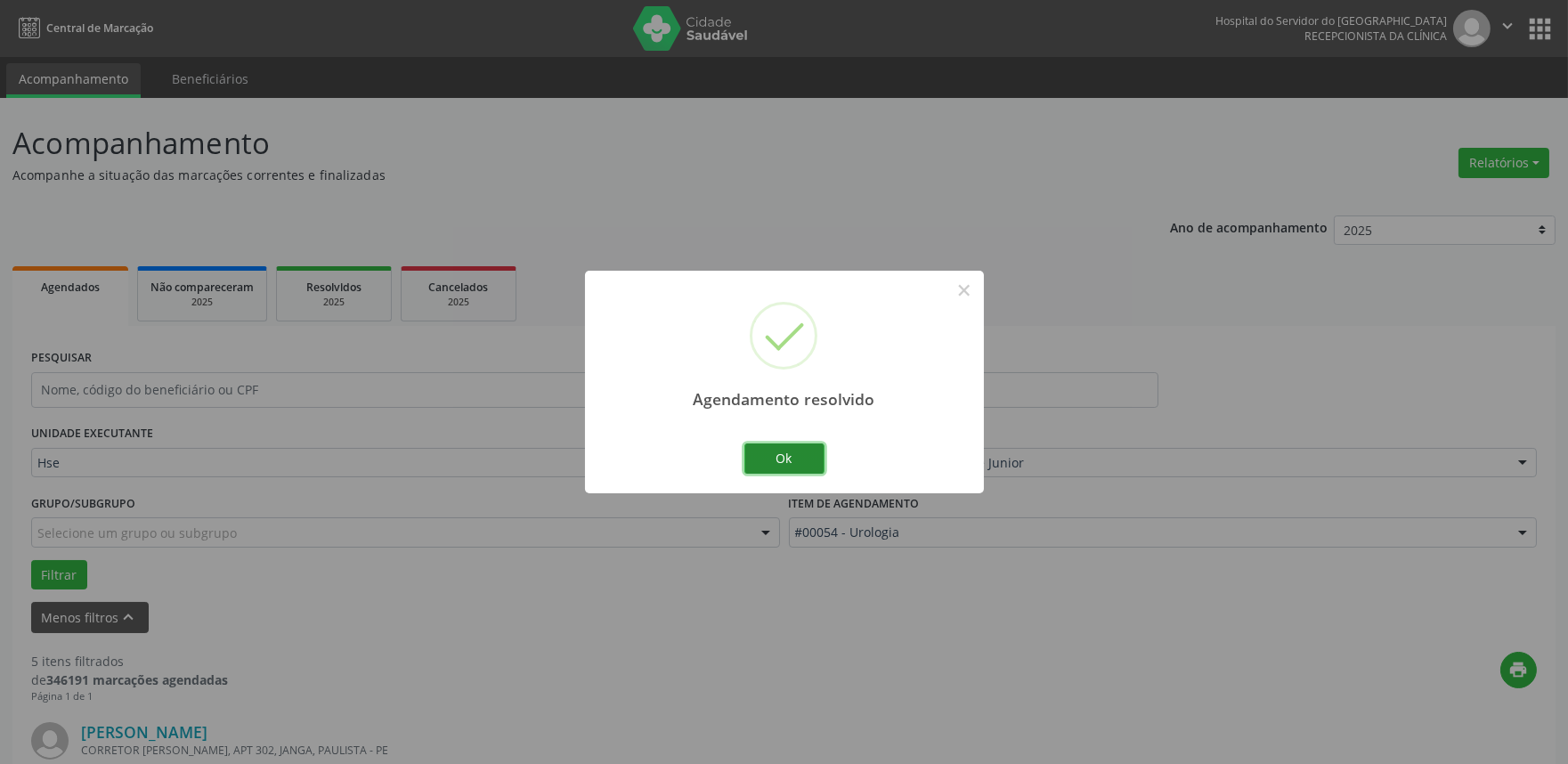
click at [751, 450] on button "Ok" at bounding box center [784, 458] width 81 height 31
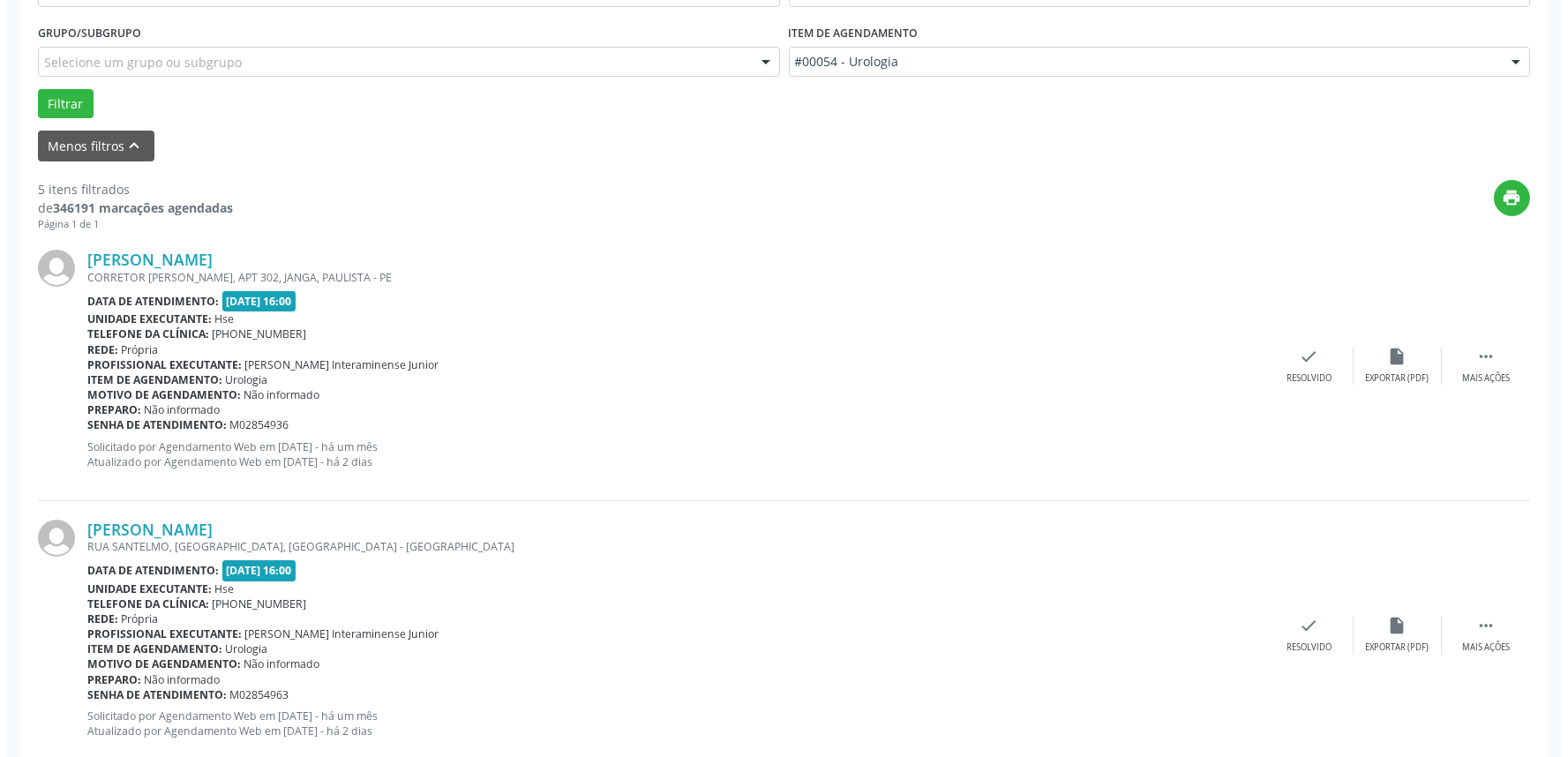
scroll to position [685, 0]
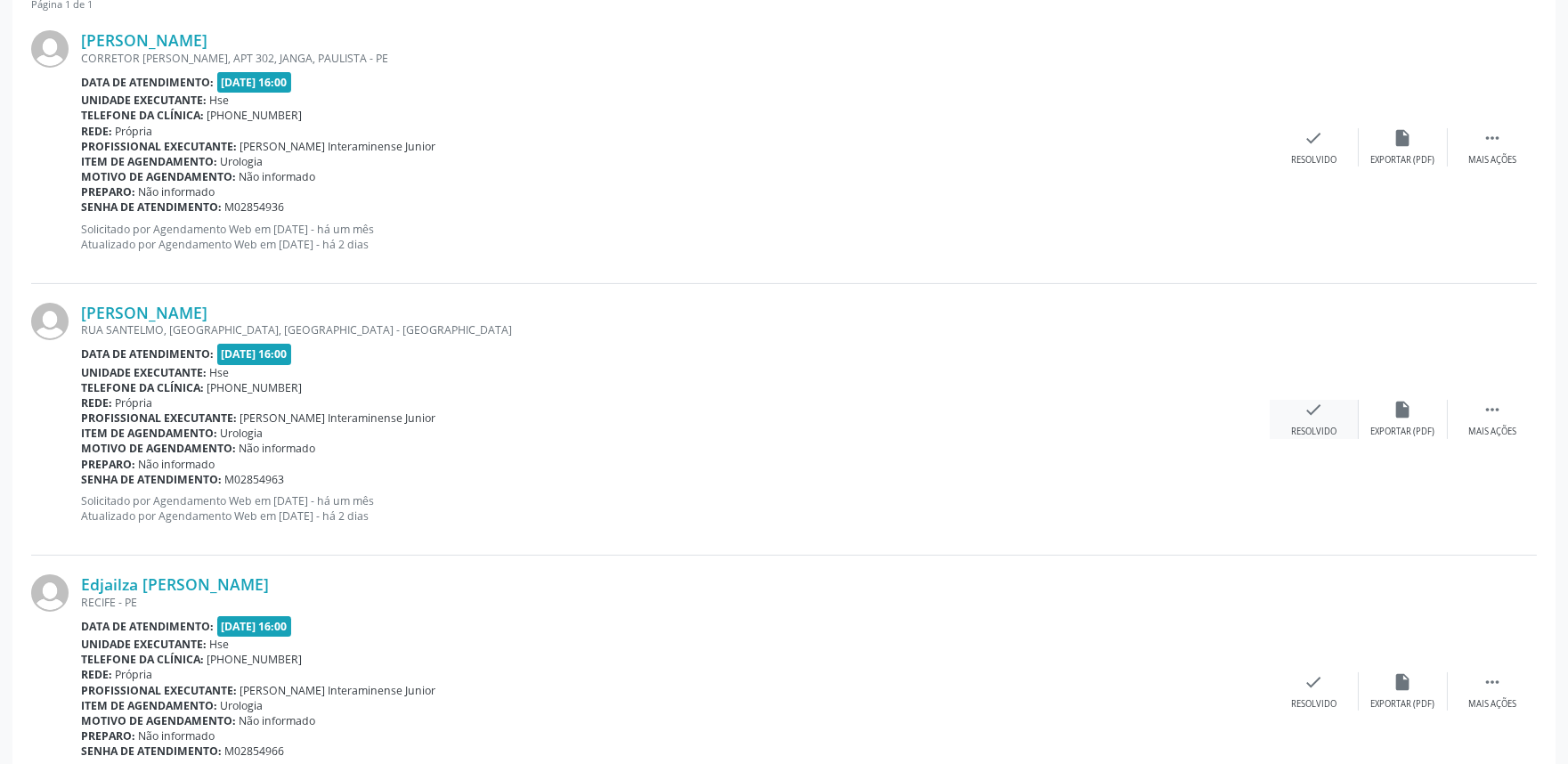
click at [1311, 407] on icon "check" at bounding box center [1313, 409] width 19 height 19
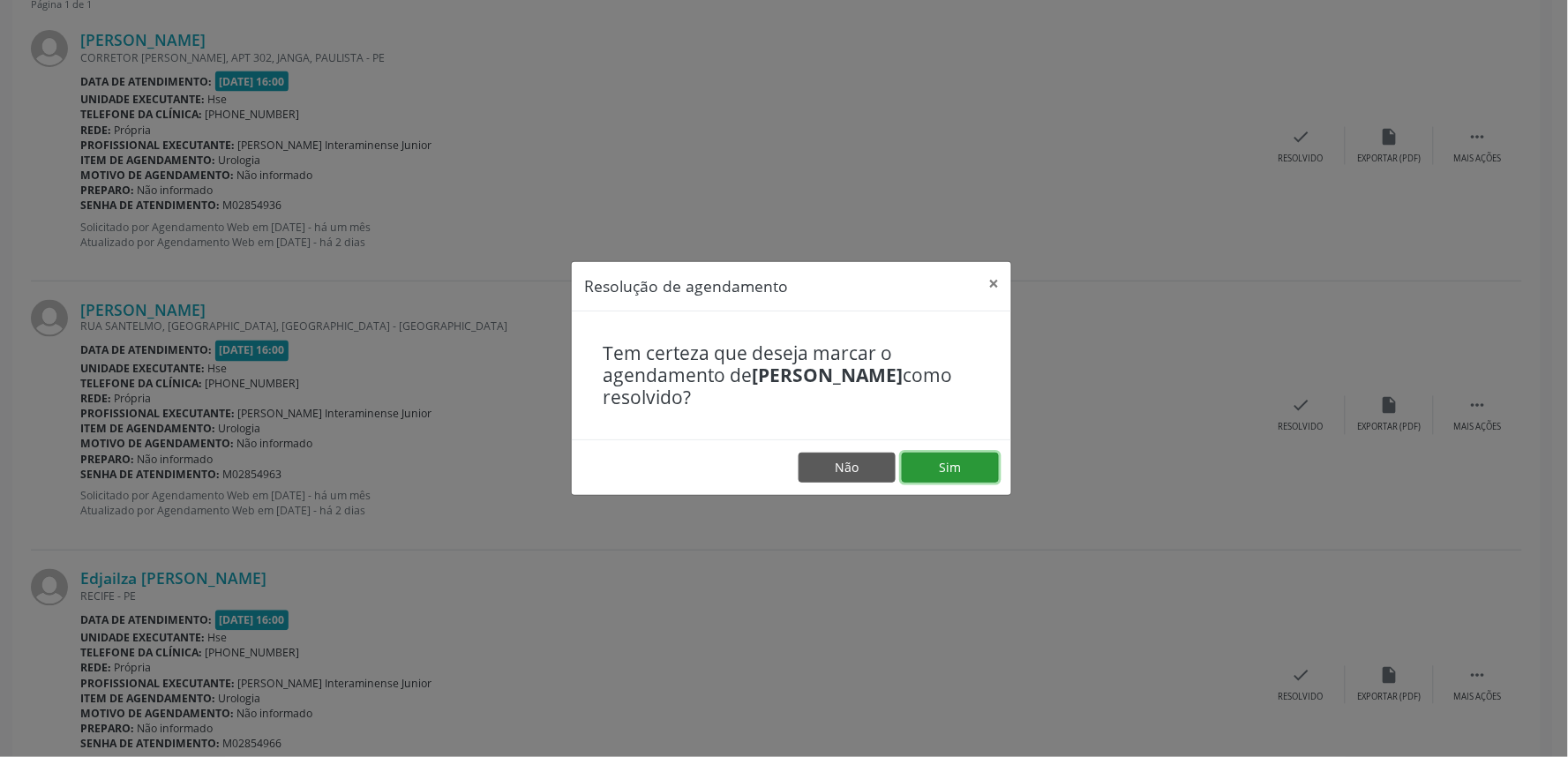
click at [959, 459] on button "Sim" at bounding box center [951, 467] width 97 height 30
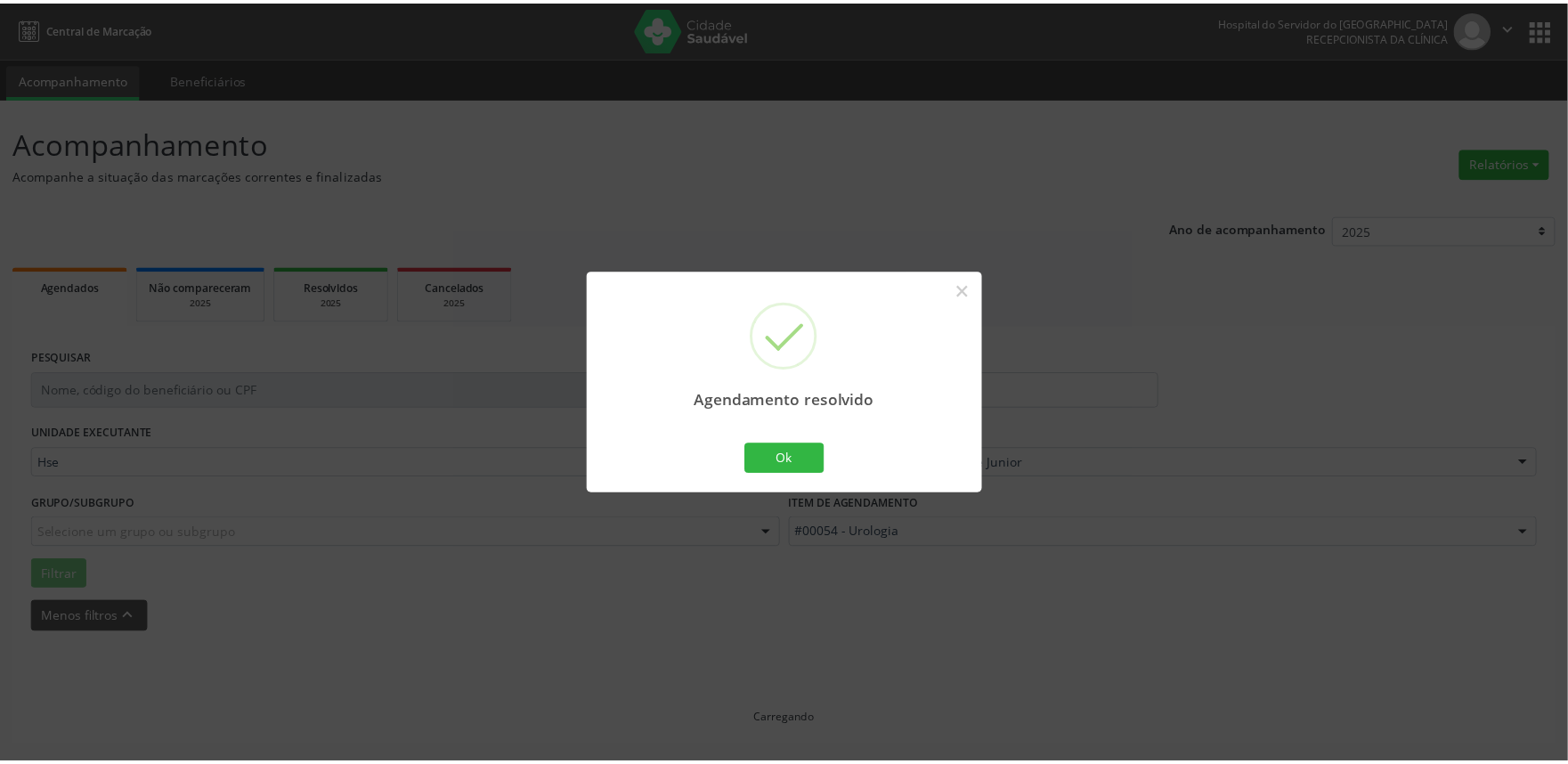
scroll to position [0, 0]
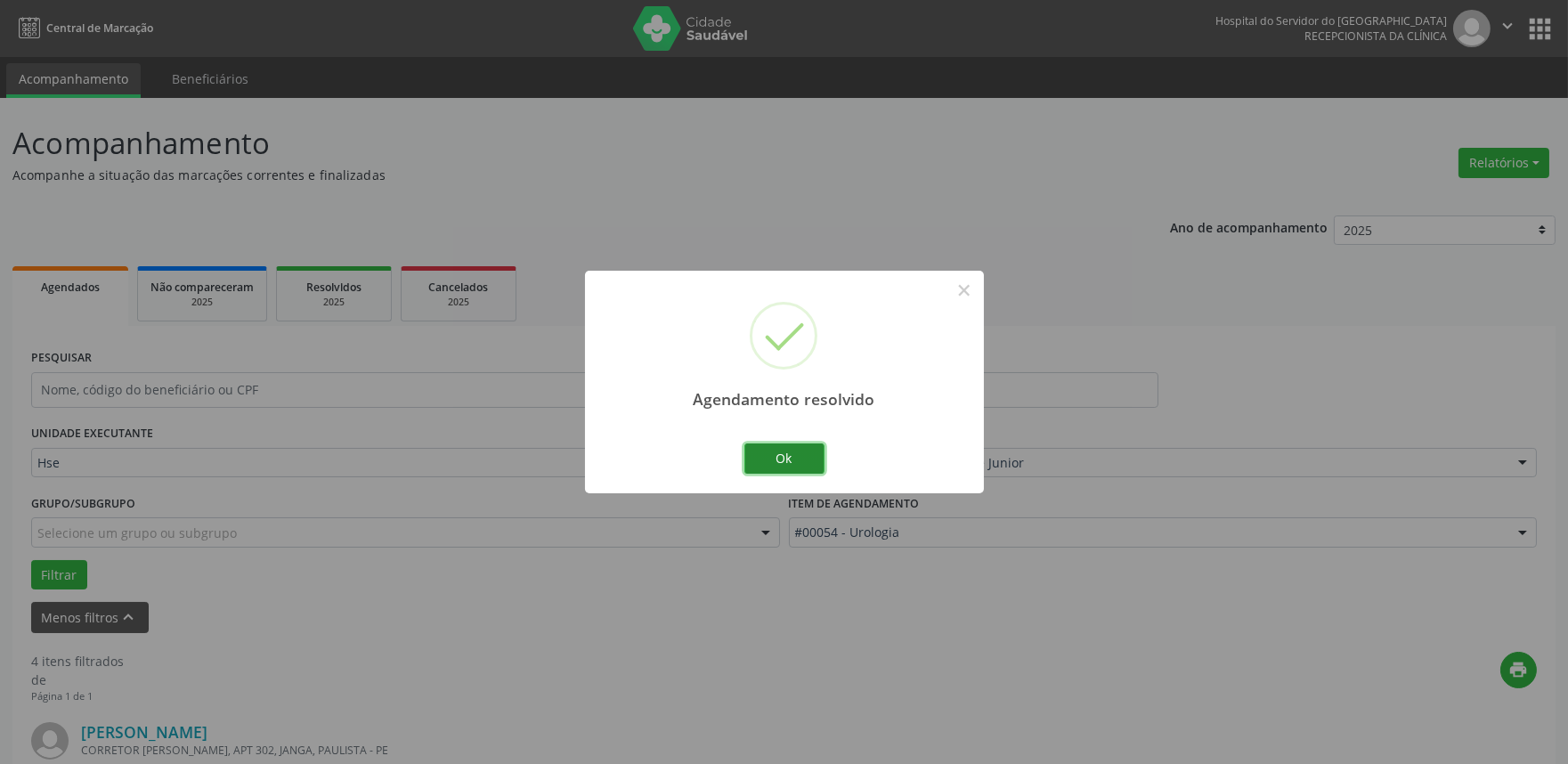
click at [792, 452] on button "Ok" at bounding box center [784, 458] width 81 height 31
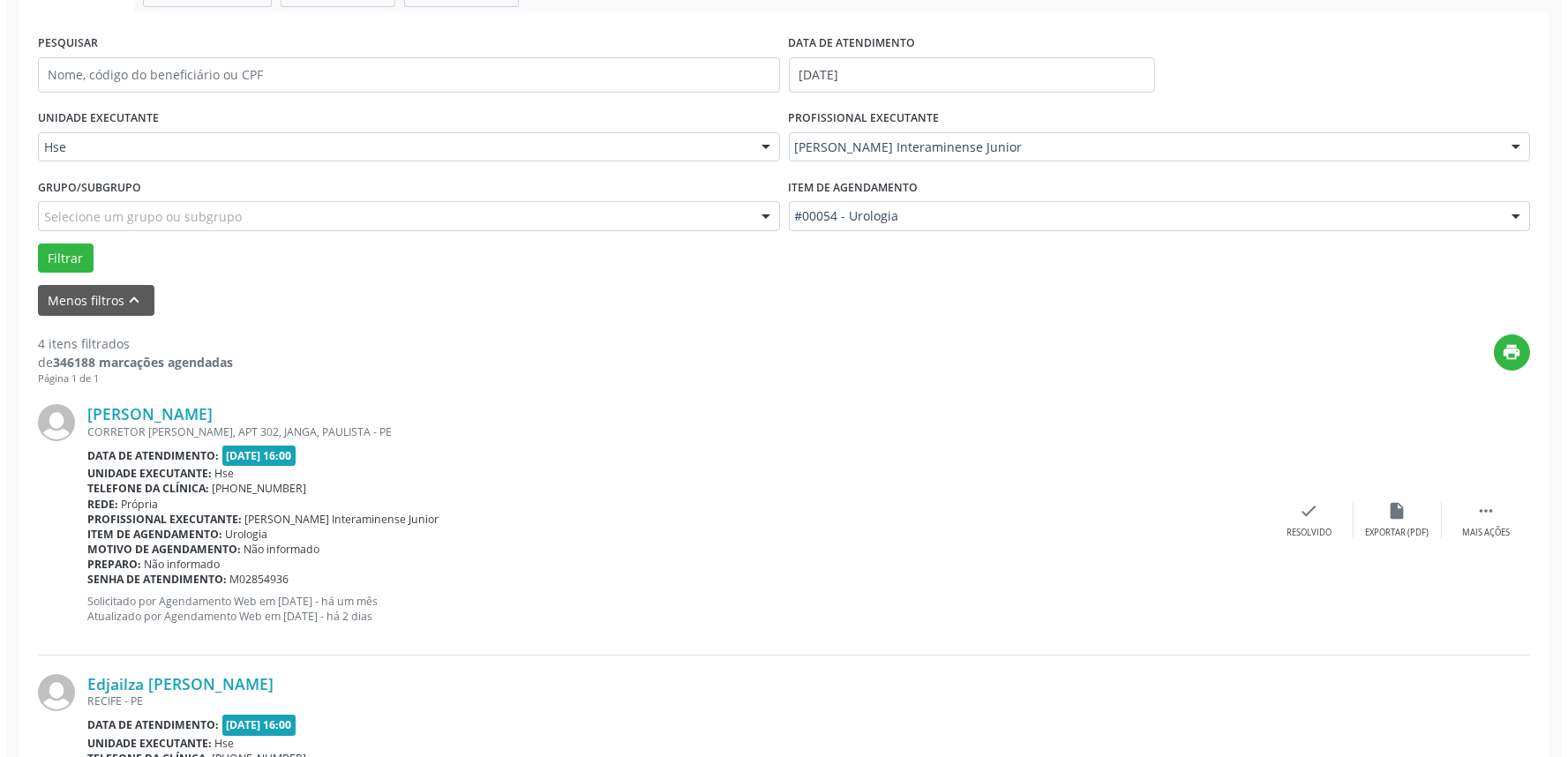
scroll to position [392, 0]
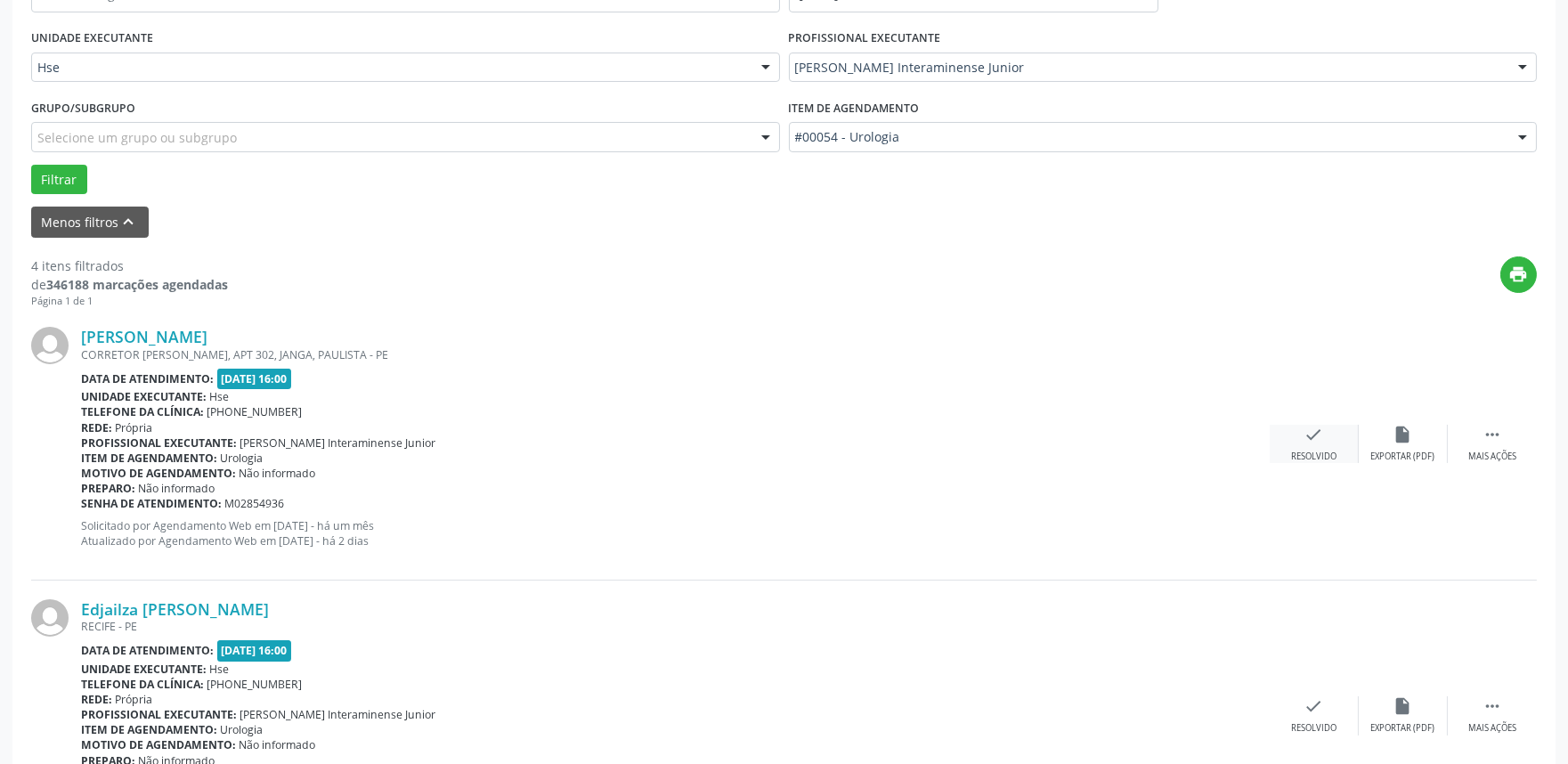
click at [1313, 457] on div "Resolvido" at bounding box center [1313, 457] width 45 height 12
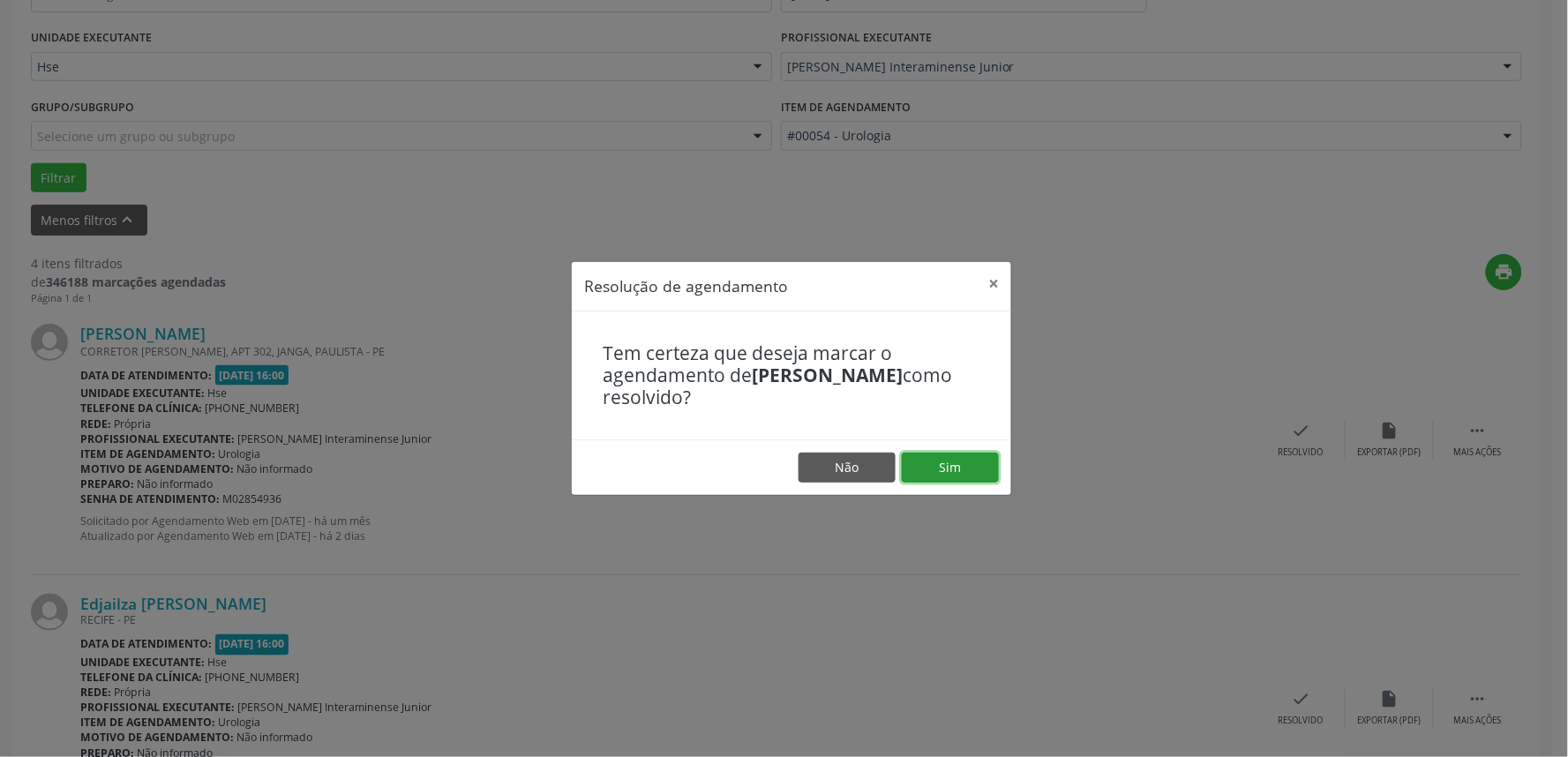
click at [958, 469] on button "Sim" at bounding box center [951, 467] width 97 height 30
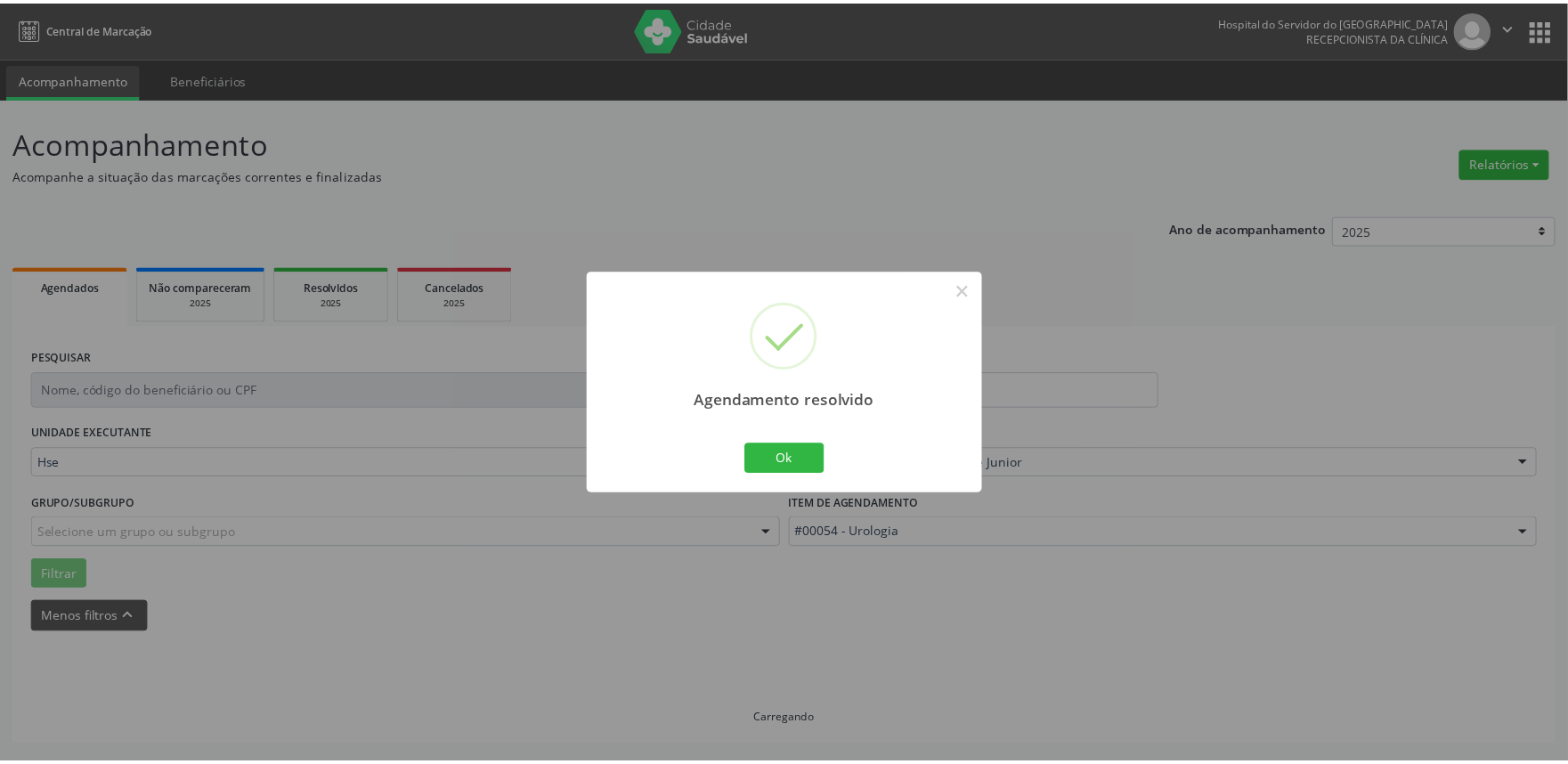
scroll to position [0, 0]
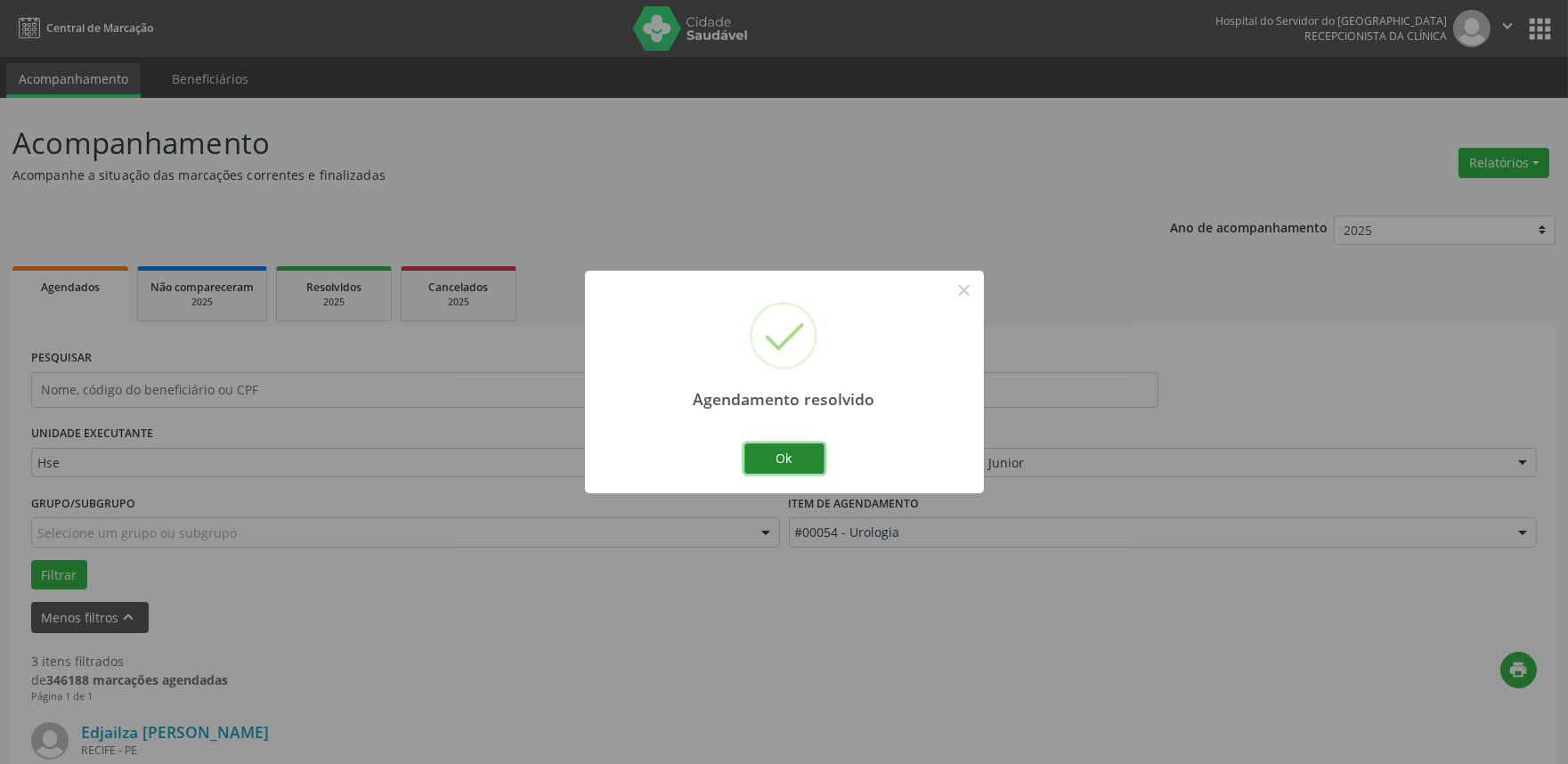
click at [775, 457] on button "Ok" at bounding box center [784, 458] width 81 height 31
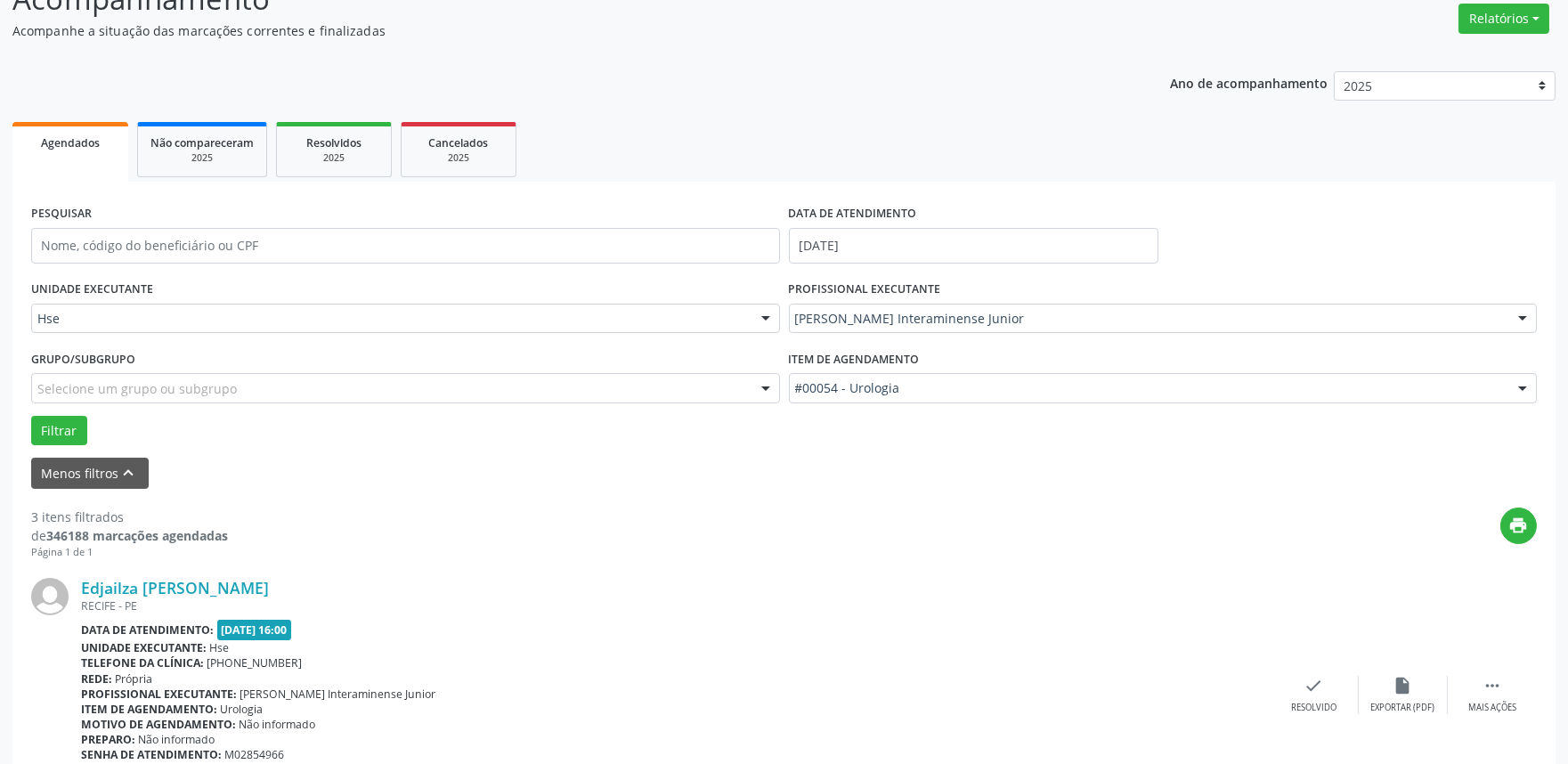
scroll to position [395, 0]
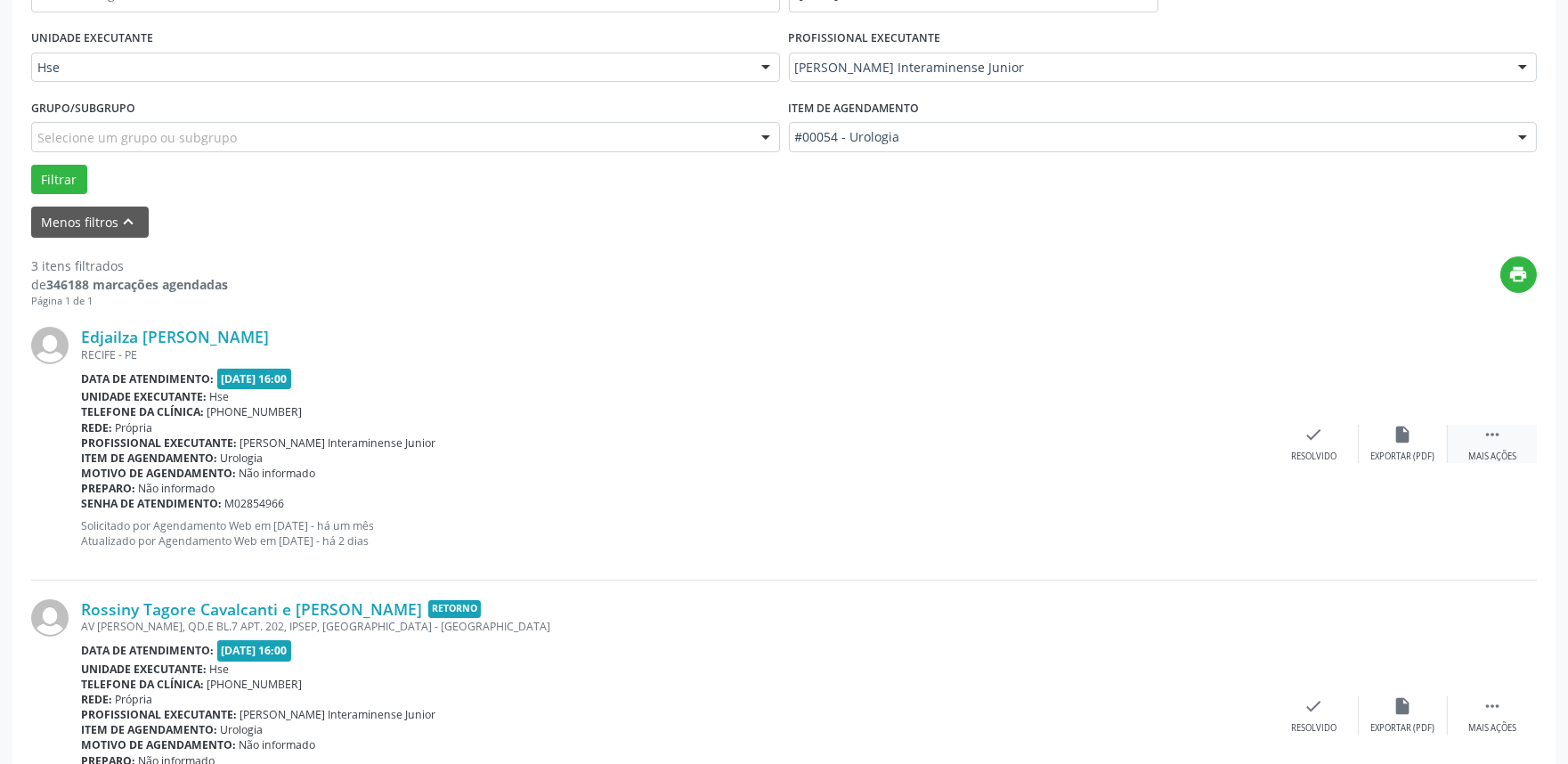
click at [1501, 439] on div " Mais ações" at bounding box center [1492, 444] width 89 height 38
click at [1410, 440] on icon "alarm_off" at bounding box center [1402, 434] width 19 height 19
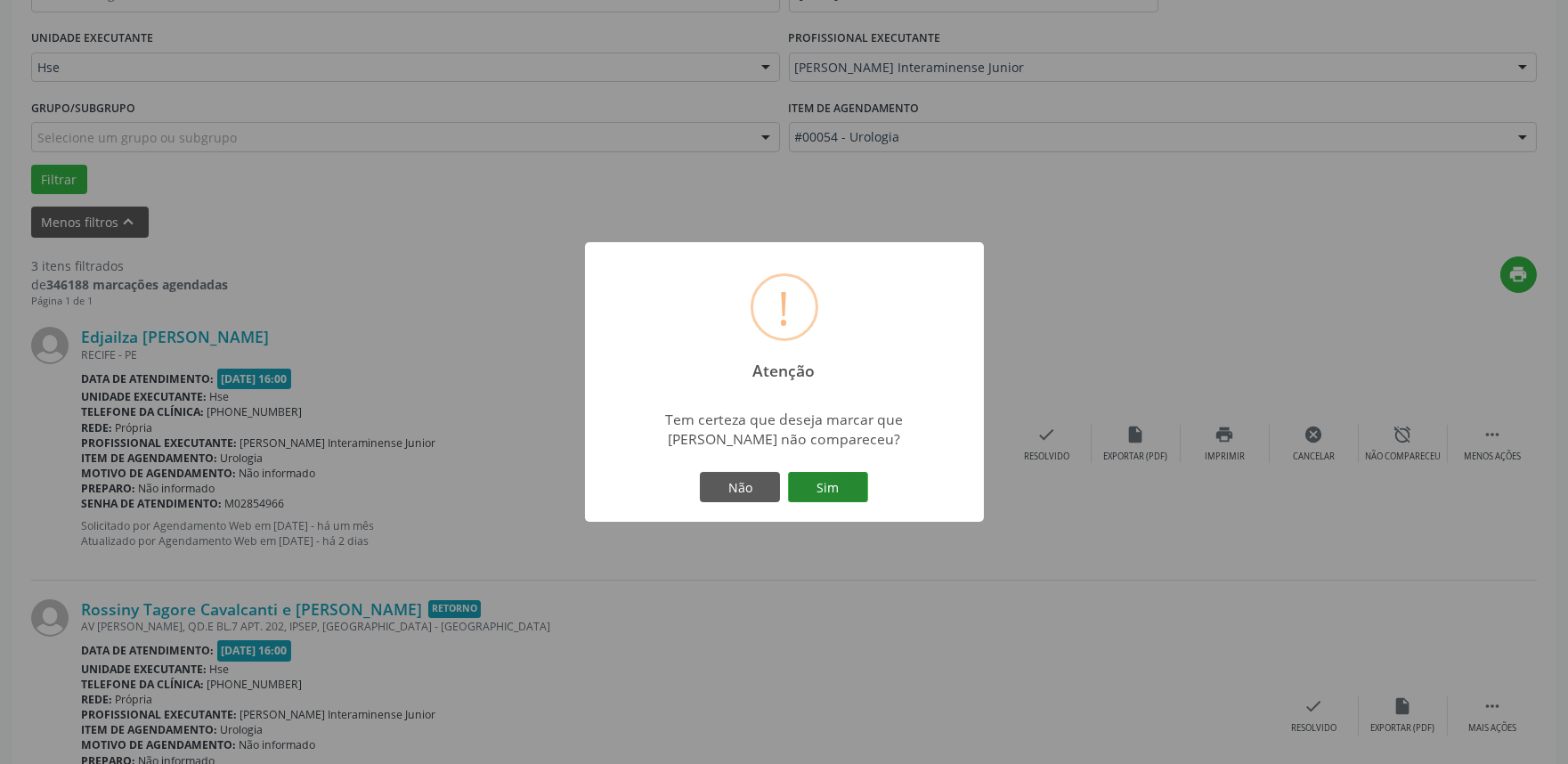
click at [835, 495] on button "Sim" at bounding box center [828, 487] width 81 height 31
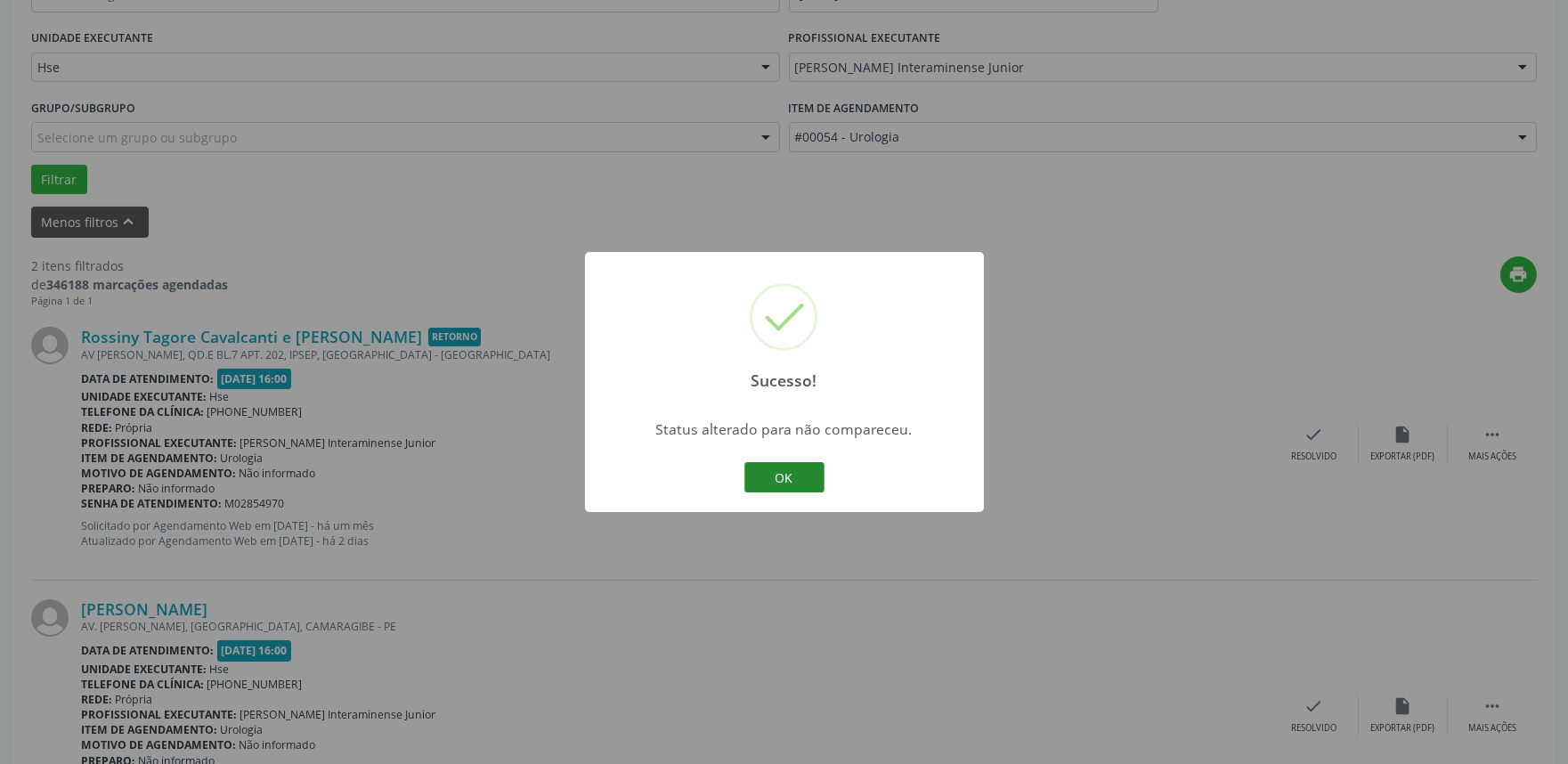
click at [799, 473] on button "OK" at bounding box center [784, 477] width 81 height 31
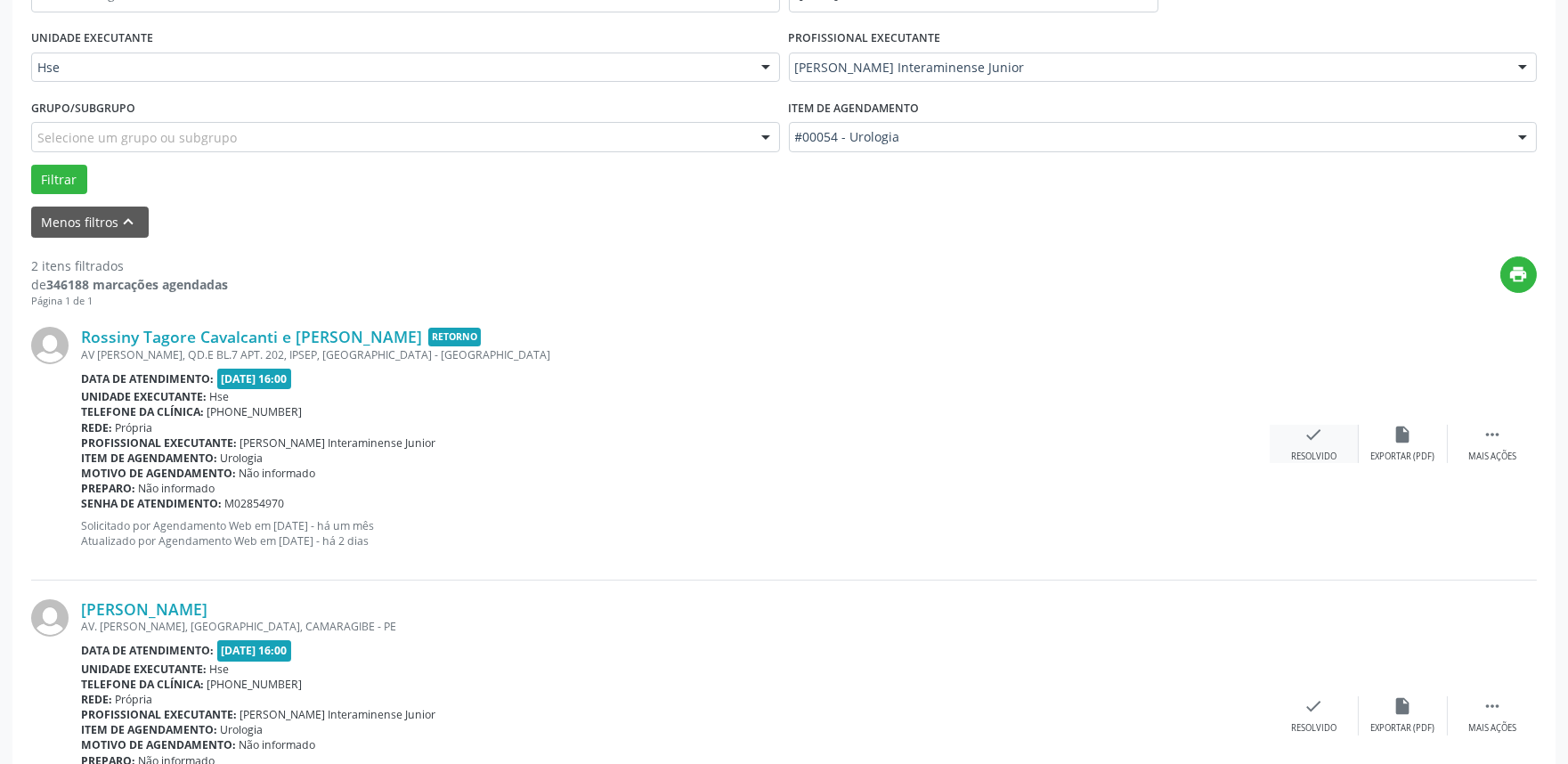
click at [1311, 451] on div "Resolvido" at bounding box center [1313, 457] width 45 height 12
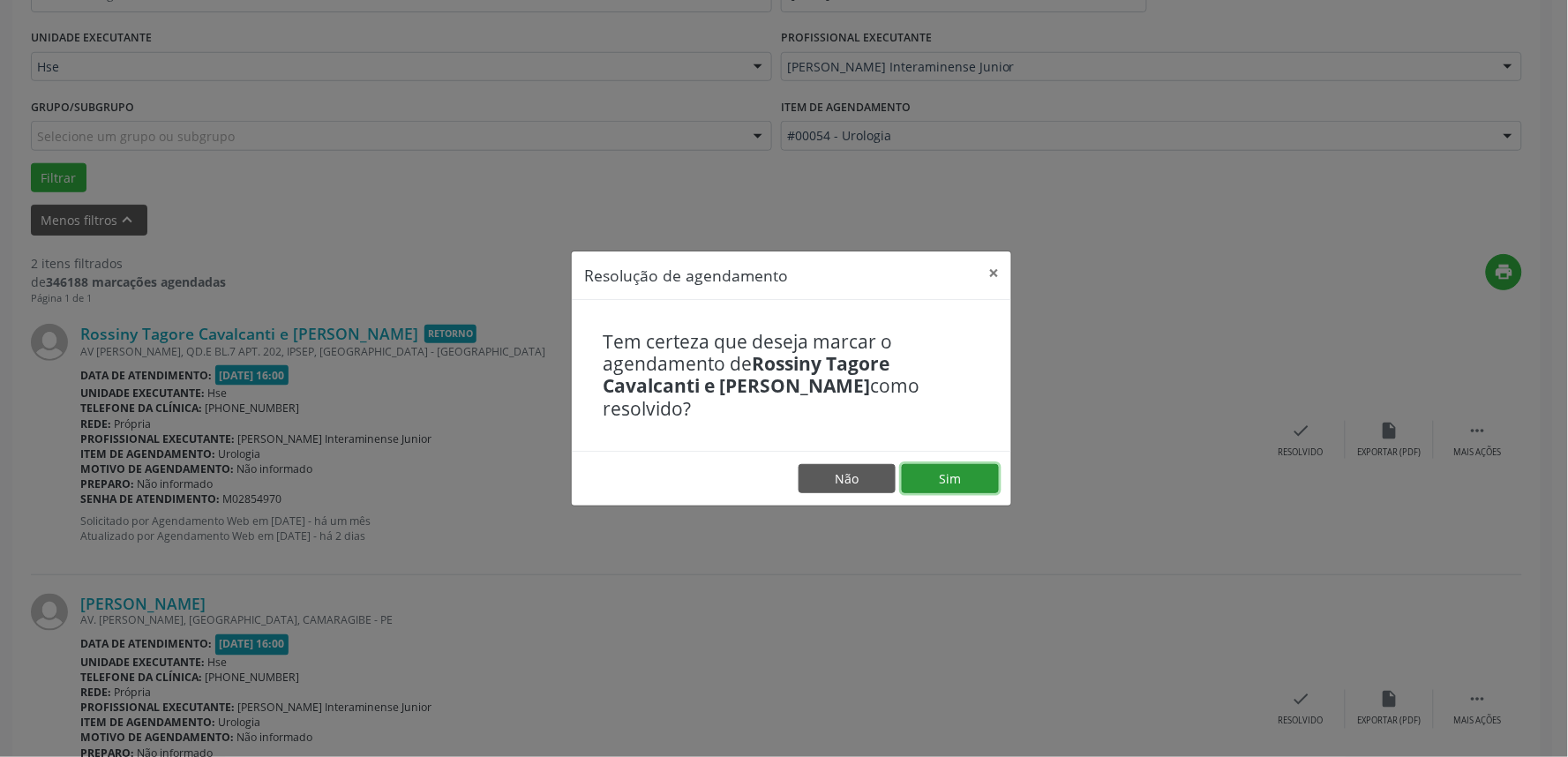
click at [959, 470] on button "Sim" at bounding box center [951, 479] width 97 height 30
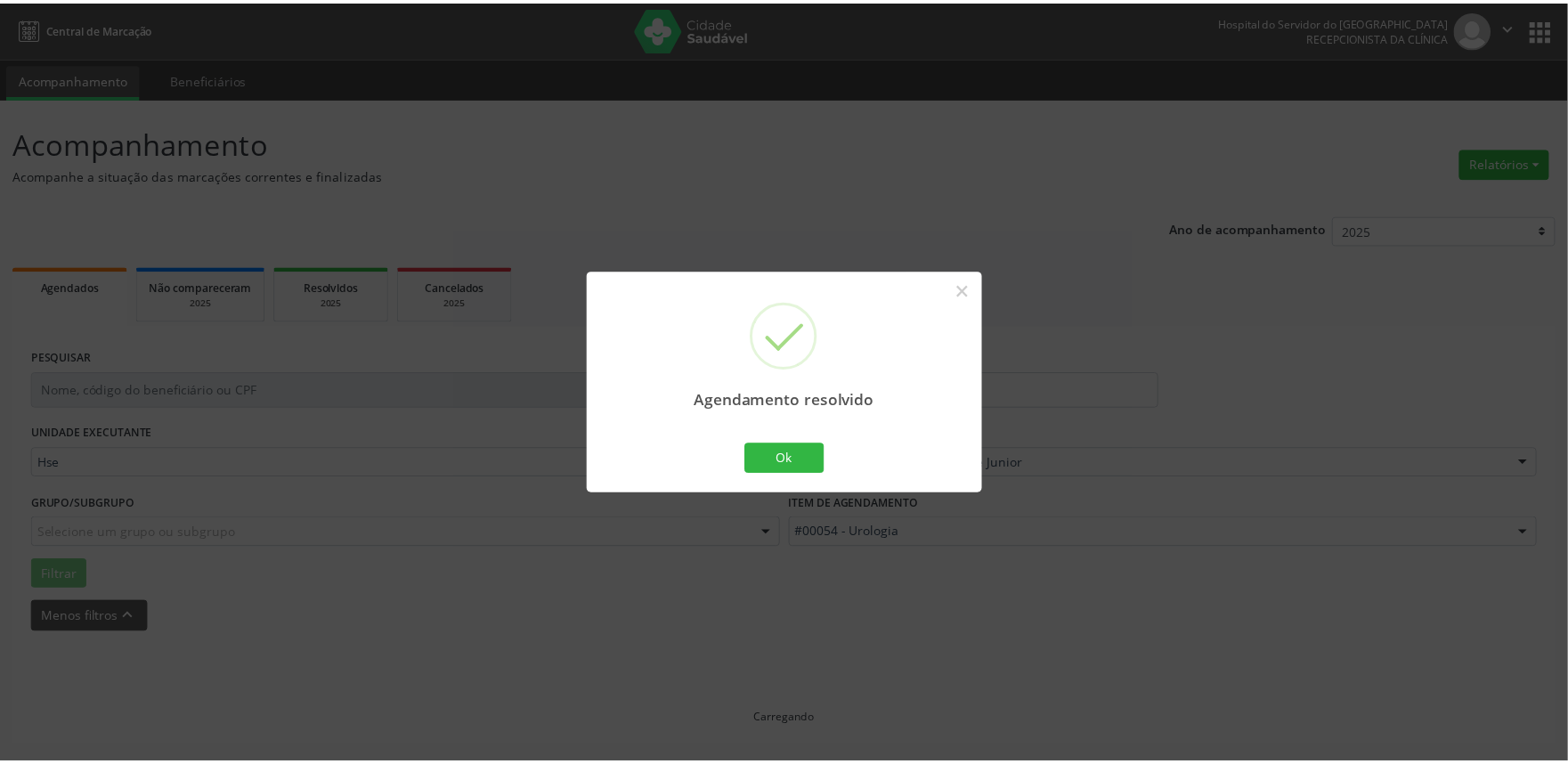
scroll to position [0, 0]
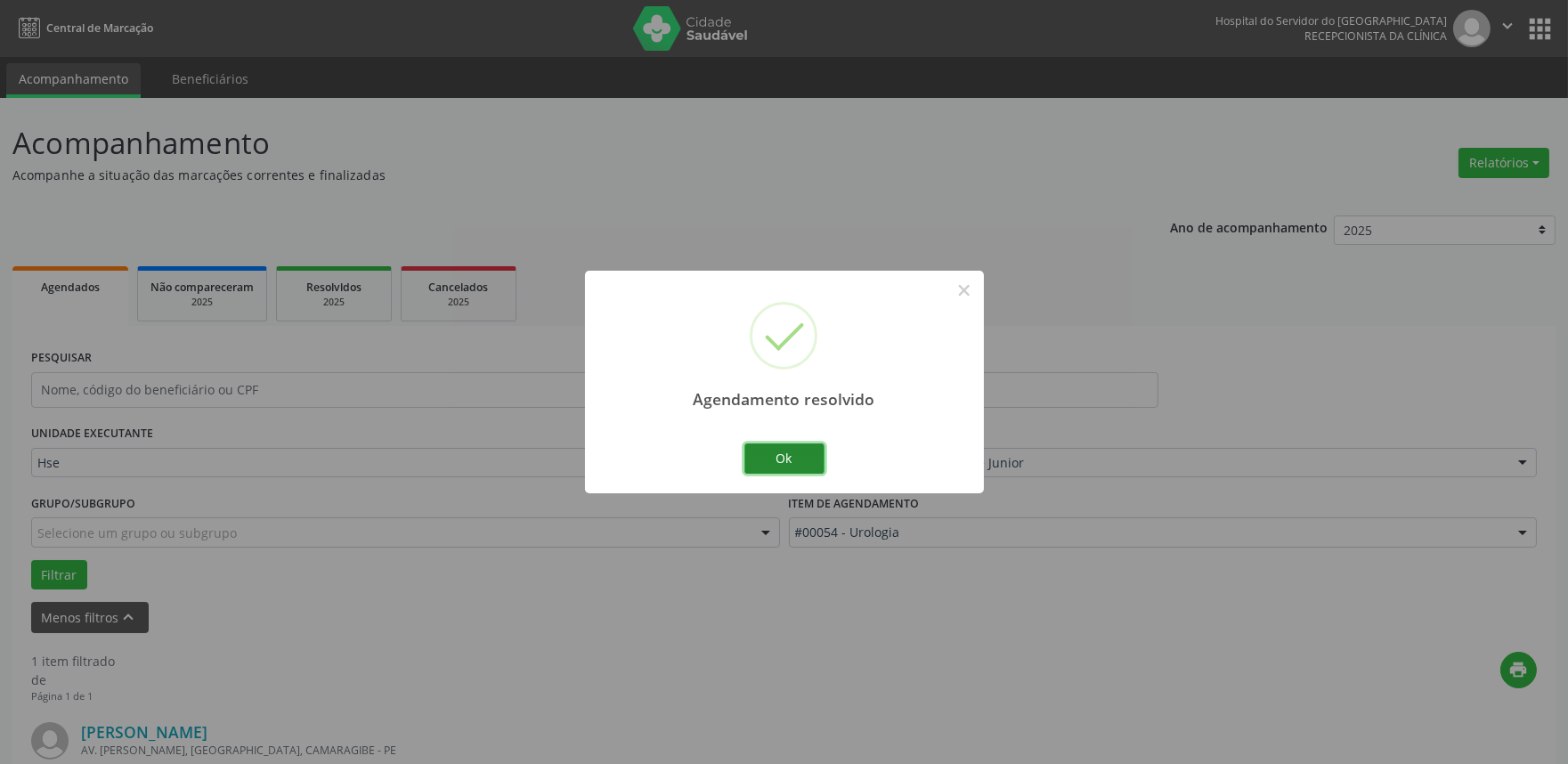
click at [759, 453] on button "Ok" at bounding box center [784, 458] width 81 height 31
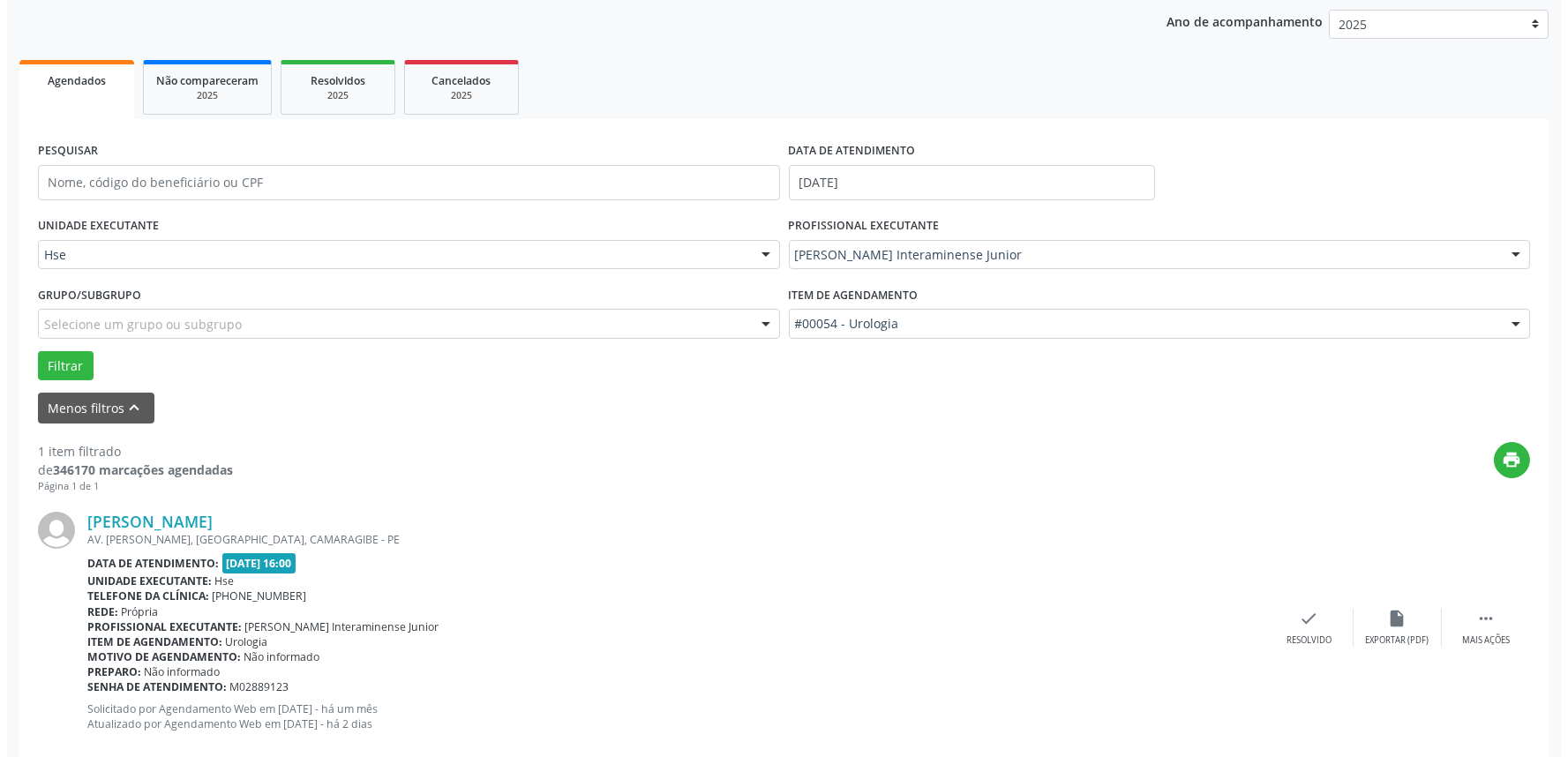
scroll to position [239, 0]
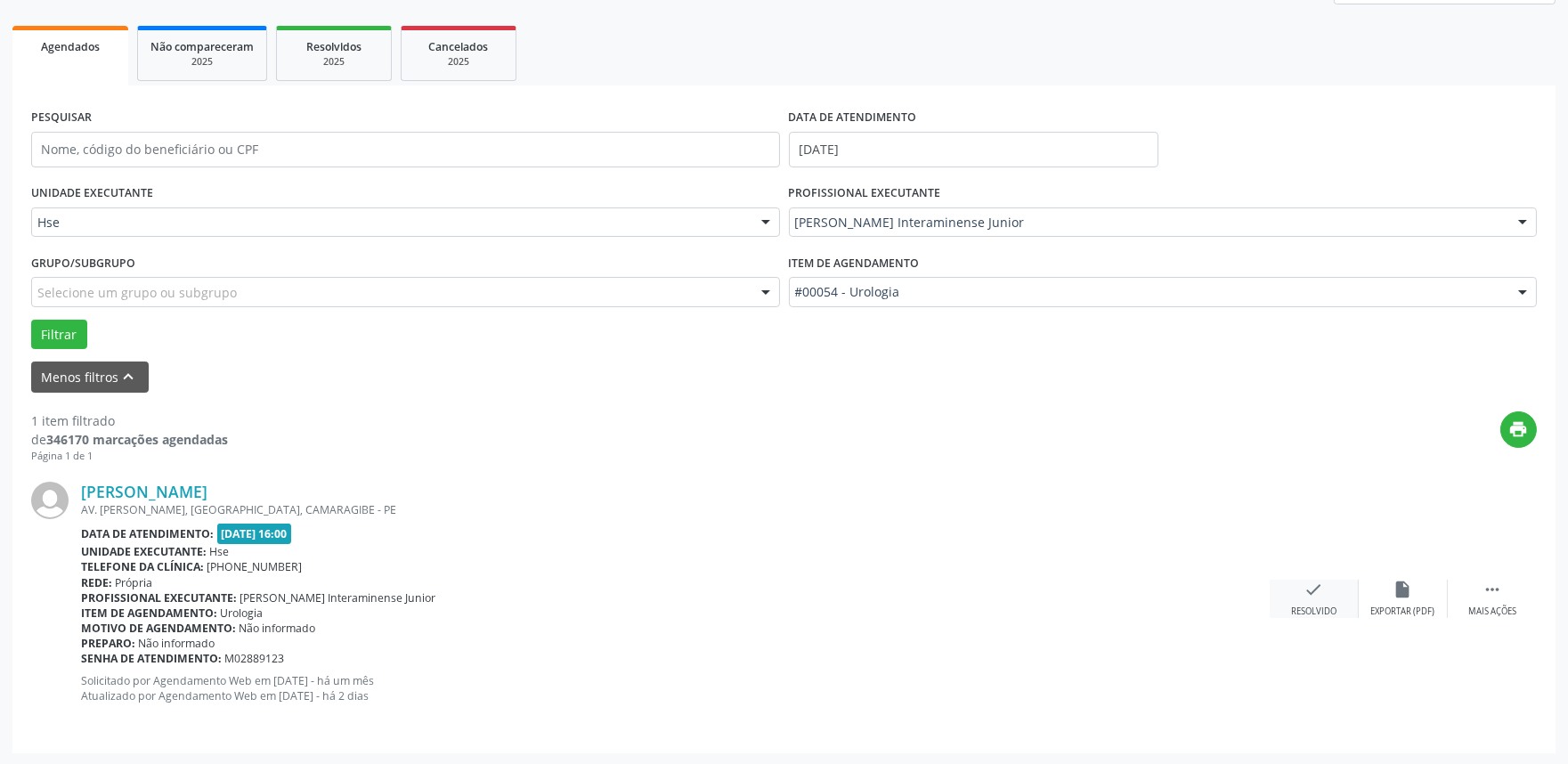
click at [1307, 582] on icon "check" at bounding box center [1313, 589] width 19 height 19
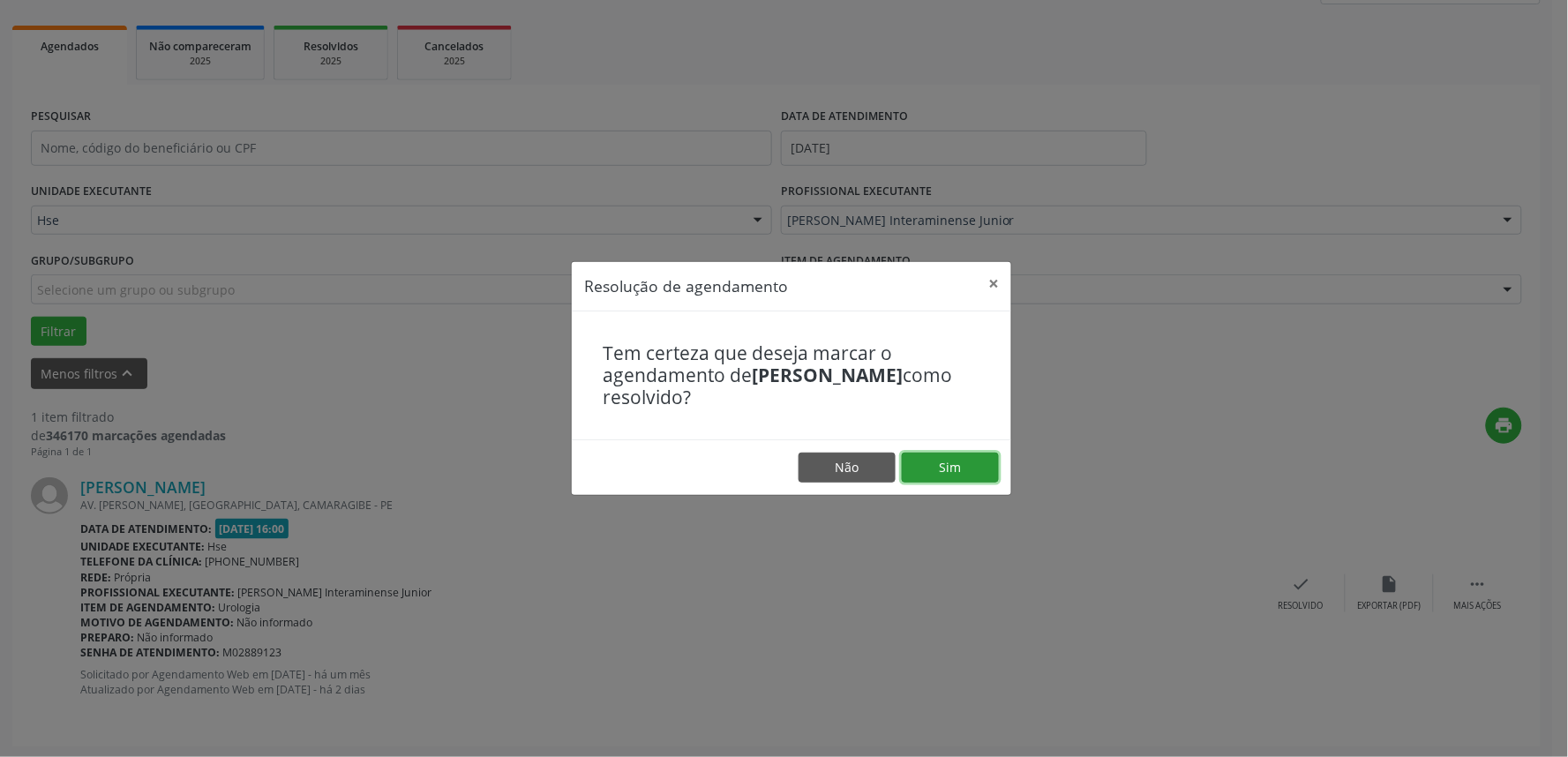
click at [972, 459] on button "Sim" at bounding box center [951, 467] width 97 height 30
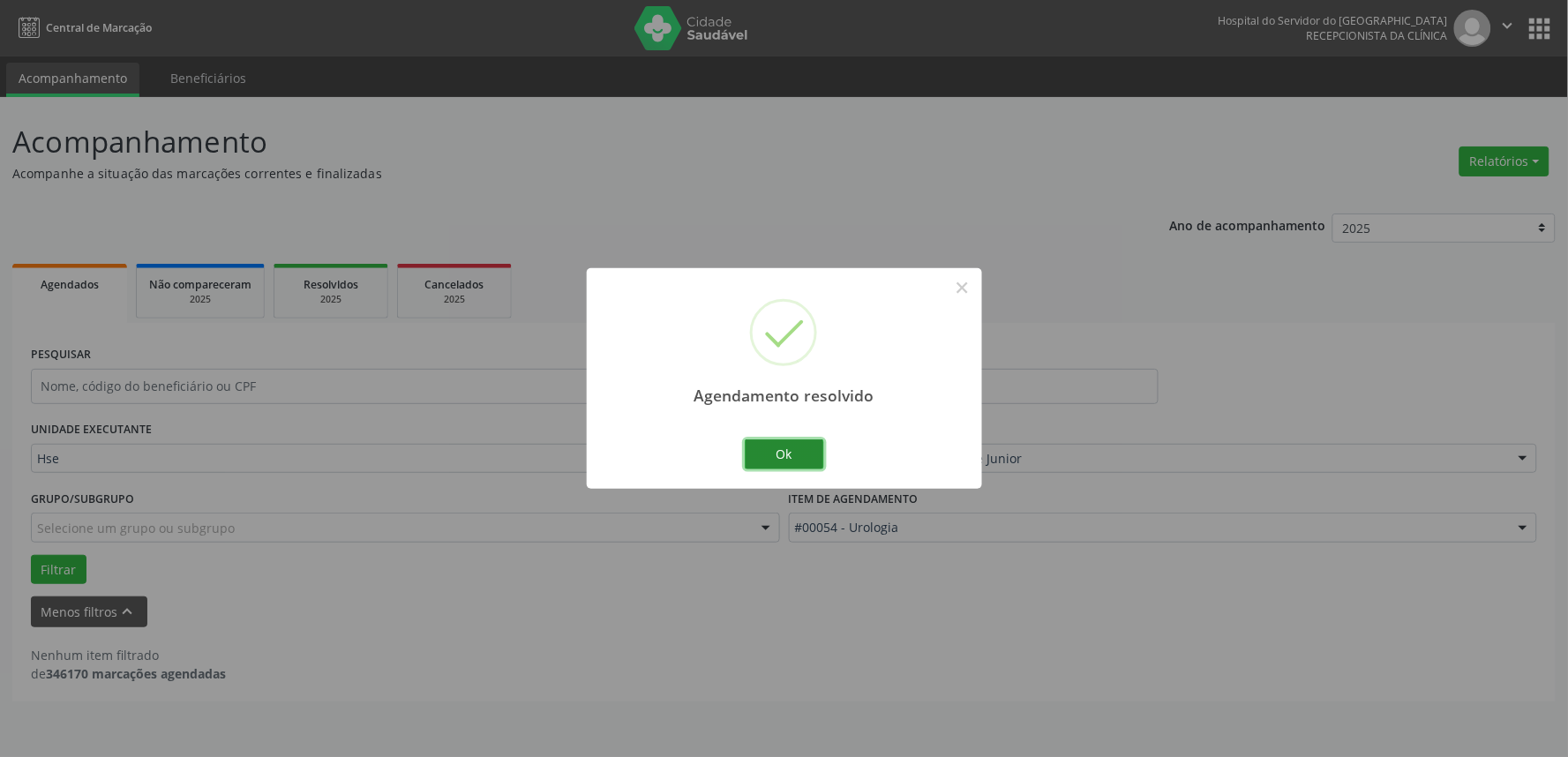
click at [766, 468] on button "Ok" at bounding box center [784, 454] width 80 height 30
